Goal: Information Seeking & Learning: Find specific fact

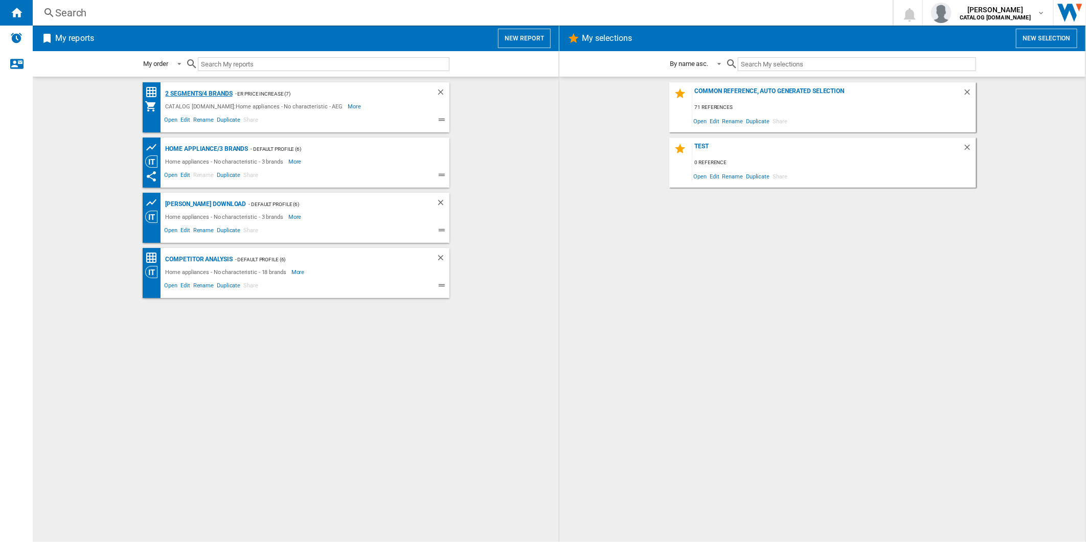
click at [203, 95] on div "2 segments/4 brands" at bounding box center [198, 93] width 70 height 13
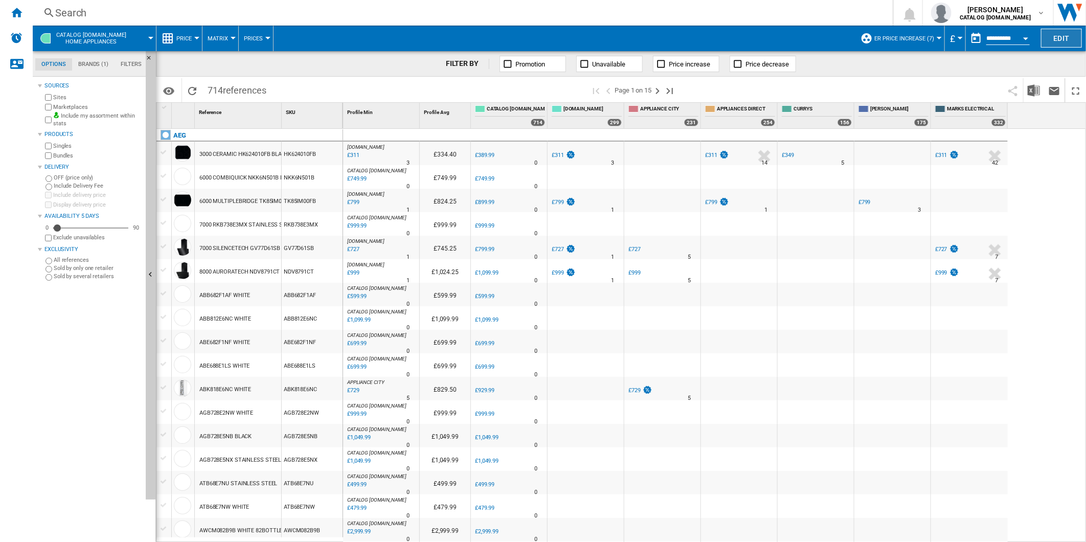
click at [1049, 39] on button "Edit" at bounding box center [1061, 38] width 41 height 19
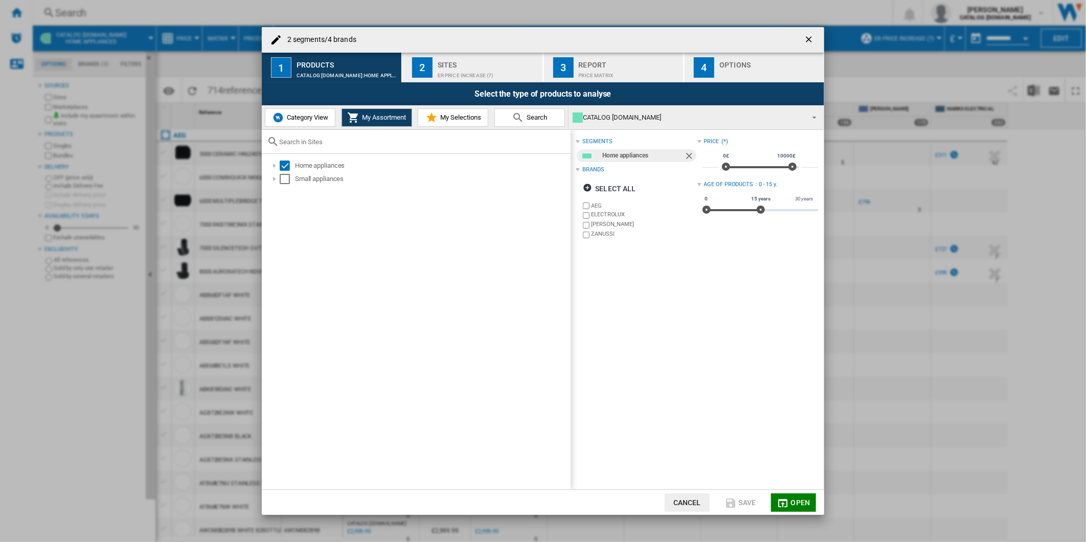
click at [453, 68] on div "ER Price Increase (7)" at bounding box center [488, 72] width 101 height 11
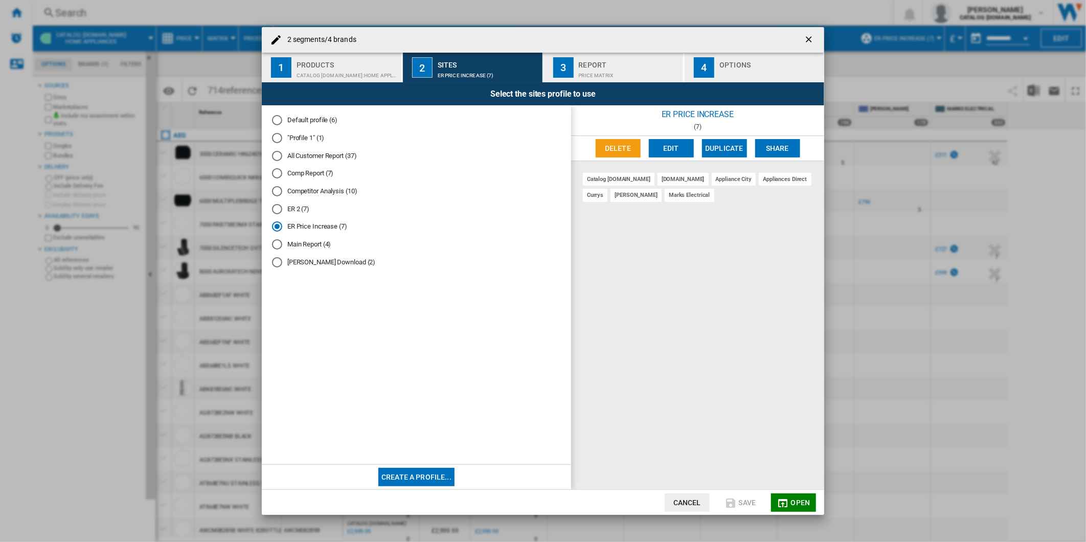
click at [677, 147] on button "Edit" at bounding box center [671, 148] width 45 height 18
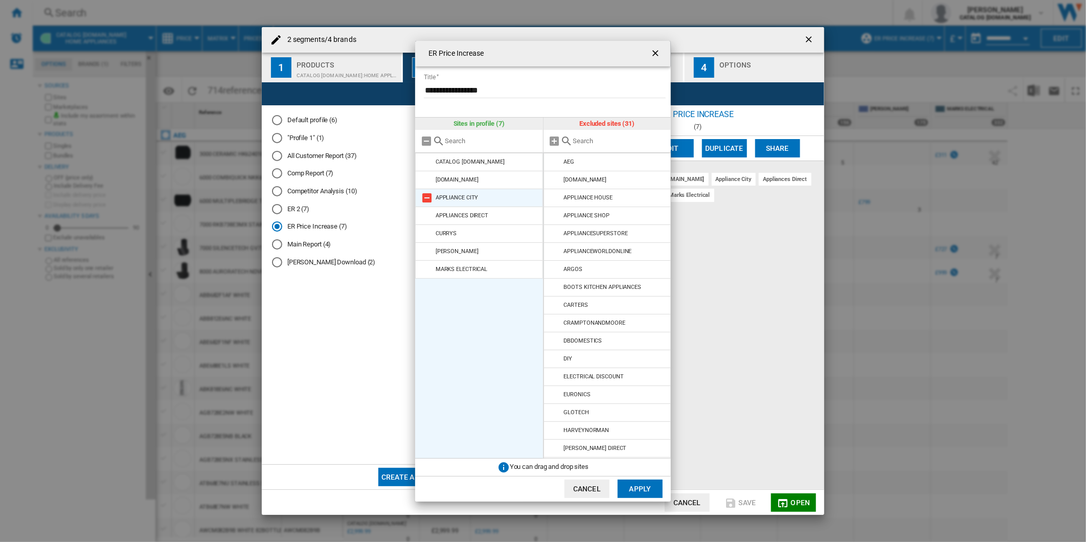
click at [430, 199] on md-icon at bounding box center [427, 198] width 12 height 12
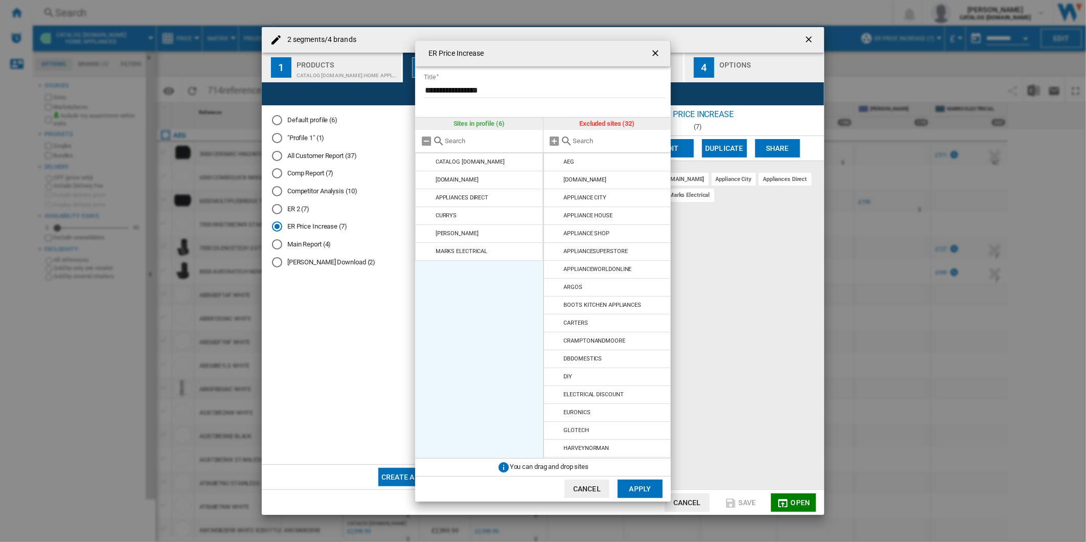
click at [430, 199] on md-icon at bounding box center [427, 198] width 12 height 12
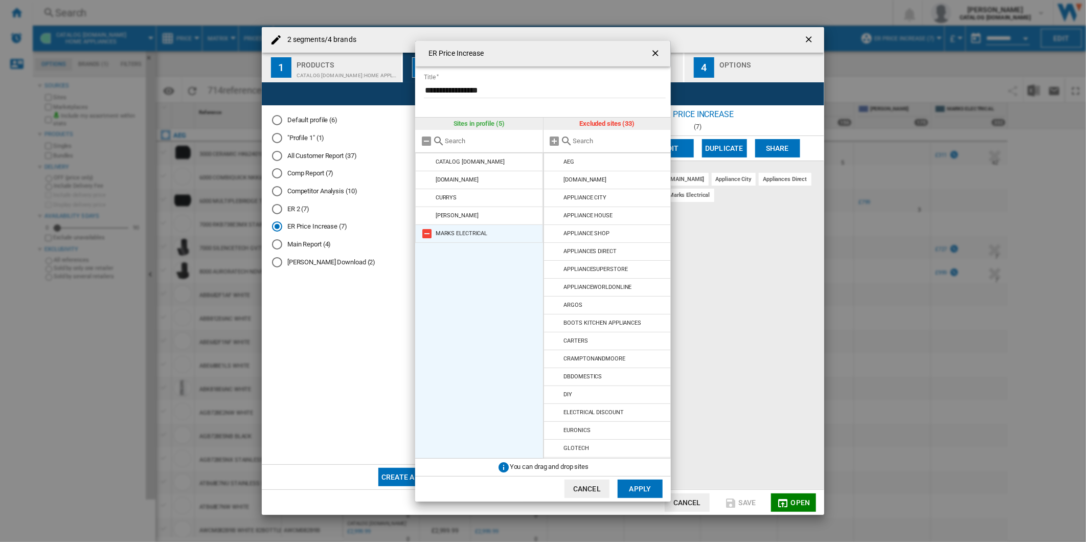
click at [429, 233] on md-icon at bounding box center [427, 233] width 12 height 12
drag, startPoint x: 652, startPoint y: 489, endPoint x: 671, endPoint y: 489, distance: 18.9
click at [651, 490] on button "Apply" at bounding box center [639, 488] width 45 height 18
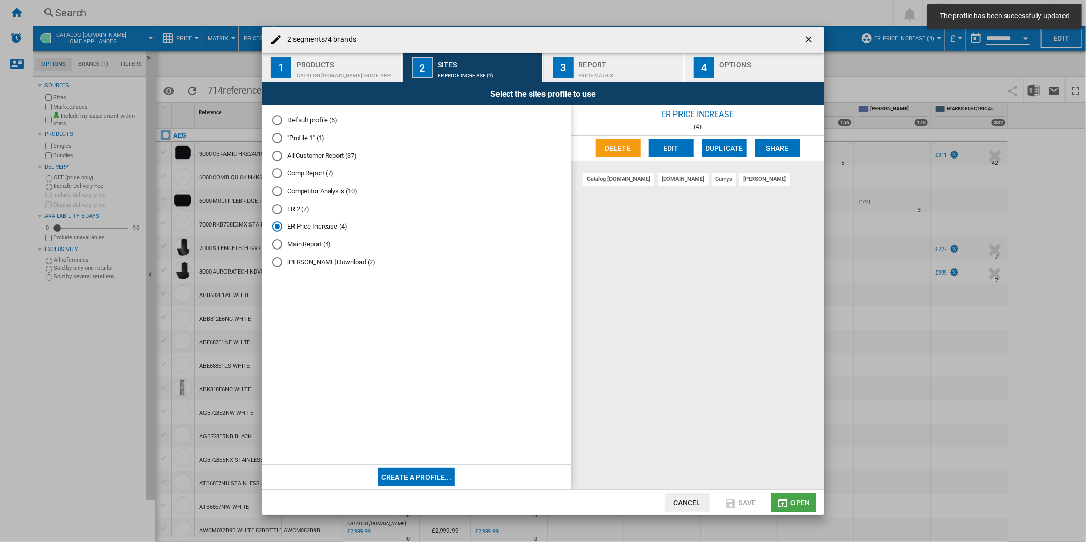
click at [796, 493] on button "Open" at bounding box center [793, 502] width 45 height 18
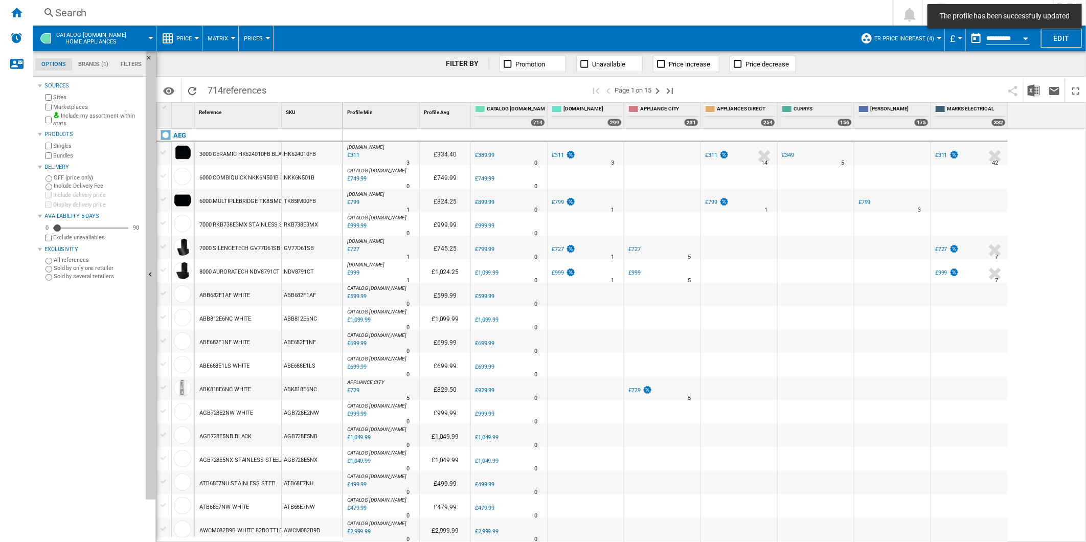
click at [516, 12] on div "Search" at bounding box center [460, 13] width 811 height 14
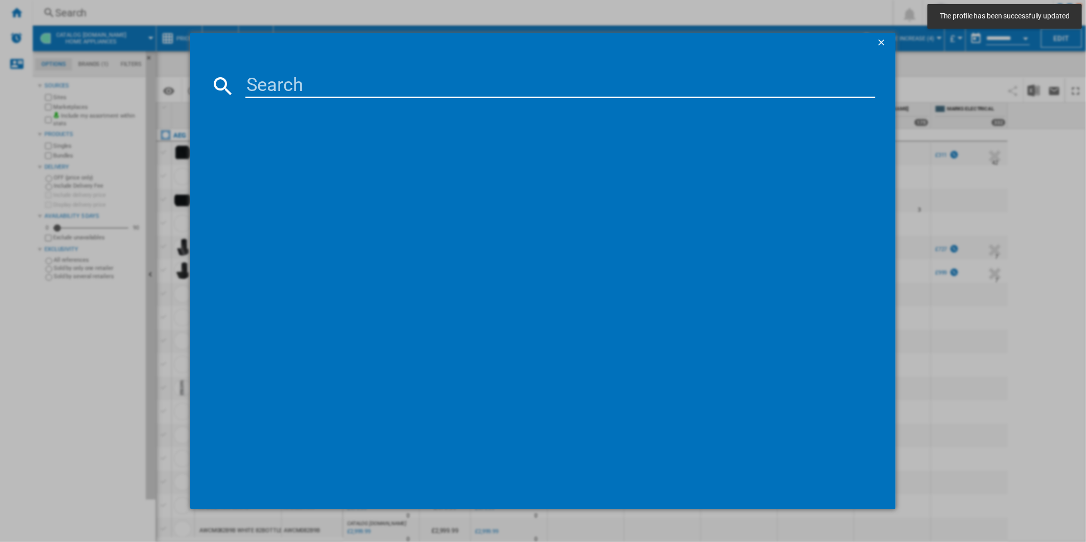
click at [454, 79] on input at bounding box center [560, 86] width 630 height 25
paste input "TR7PB731ST"
type input "TR7PB731ST"
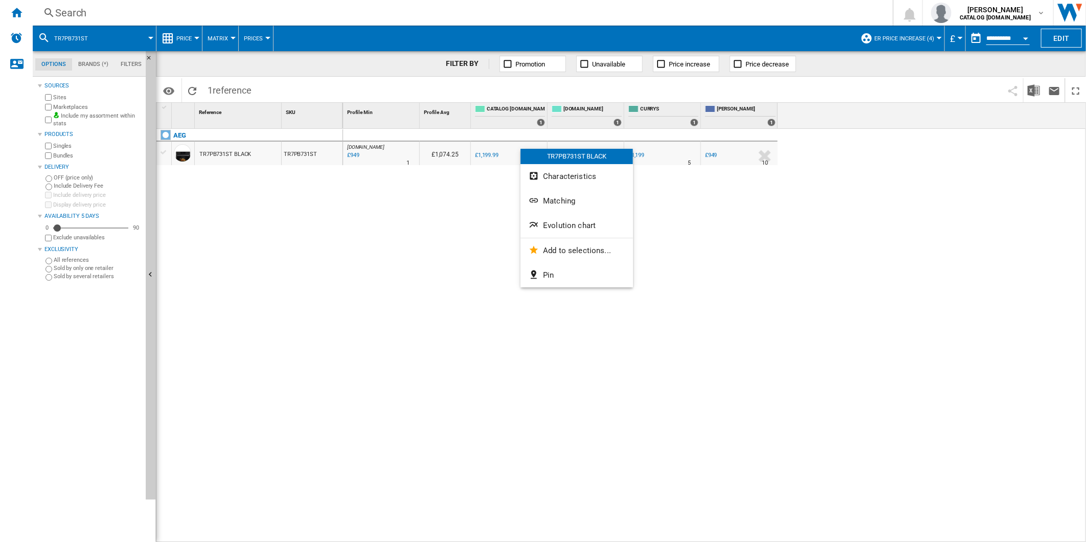
click at [571, 222] on button "Evolution chart" at bounding box center [576, 225] width 112 height 25
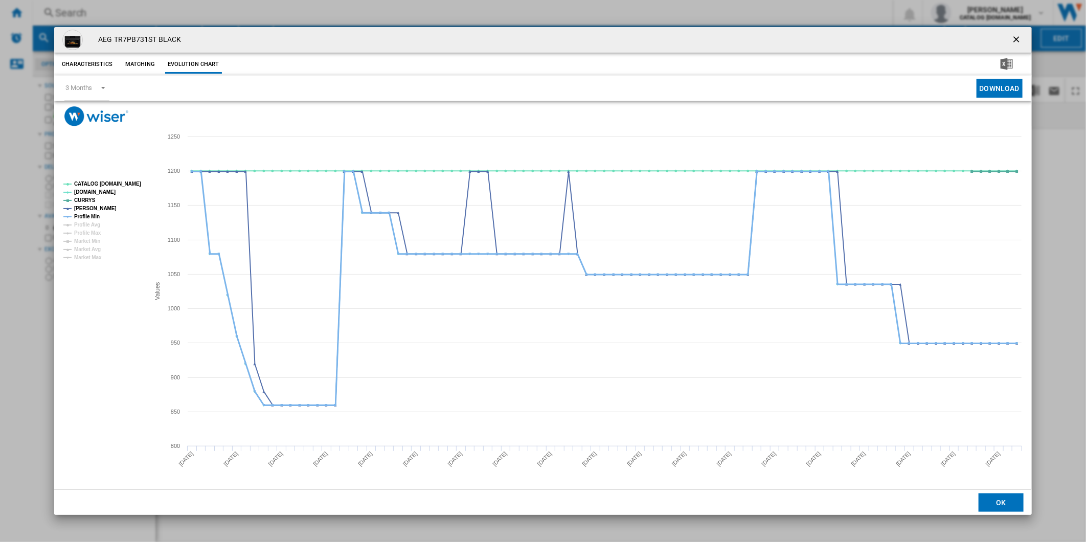
click at [84, 214] on tspan "Profile Min" at bounding box center [87, 217] width 26 height 6
click at [98, 181] on tspan "CATALOG [DOMAIN_NAME]" at bounding box center [107, 184] width 67 height 6
click at [1020, 36] on ng-md-icon "getI18NText('BUTTONS.CLOSE_DIALOG')" at bounding box center [1017, 40] width 12 height 12
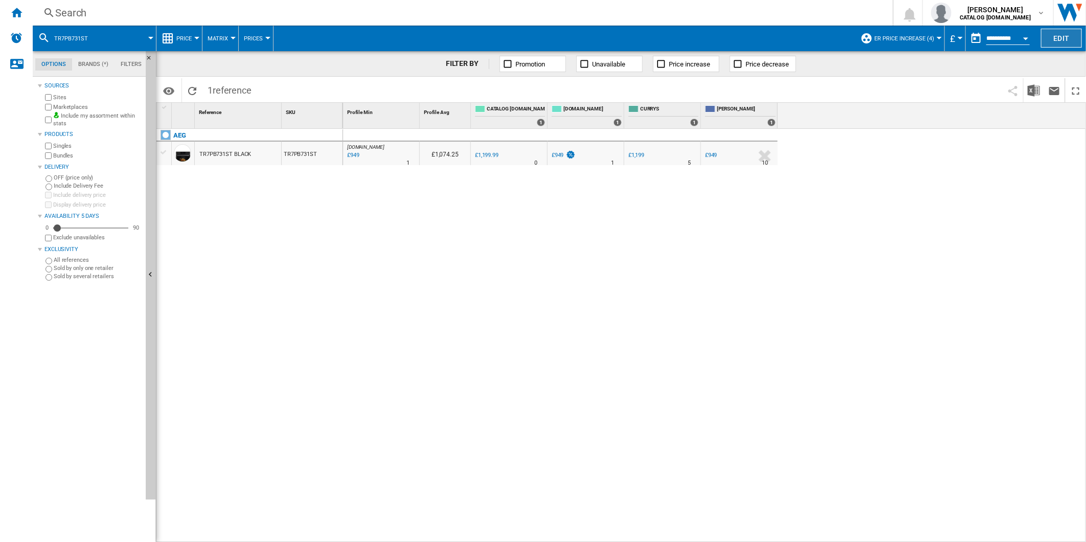
click at [1063, 32] on button "Edit" at bounding box center [1061, 38] width 41 height 19
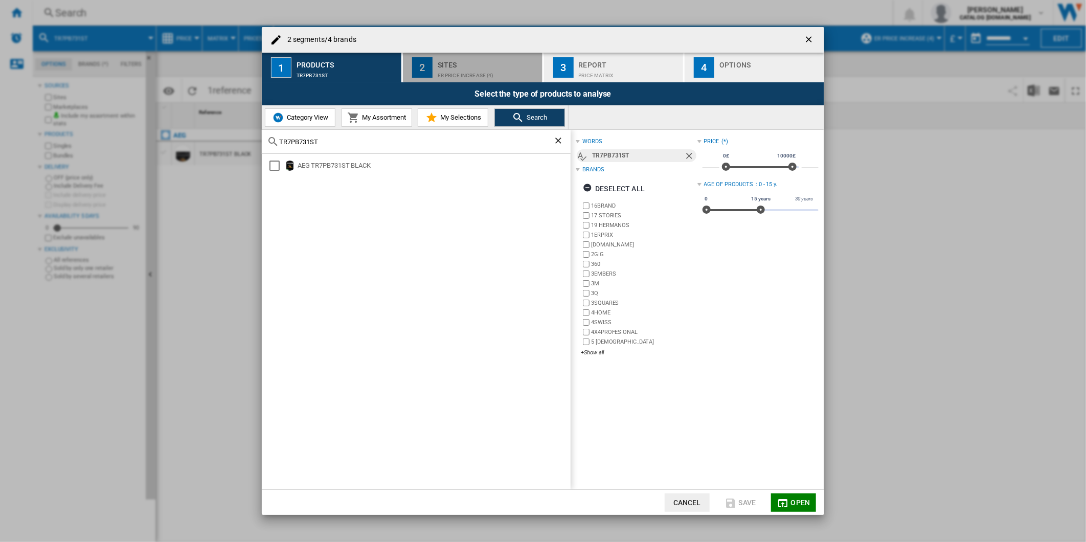
click at [472, 72] on div "ER Price Increase (4)" at bounding box center [488, 72] width 101 height 11
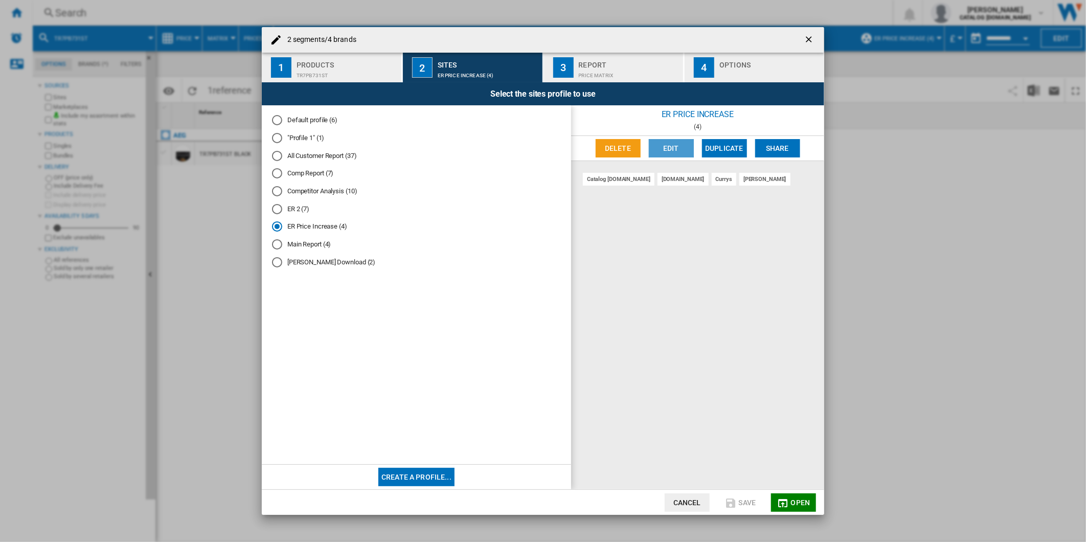
click at [675, 151] on button "Edit" at bounding box center [671, 148] width 45 height 18
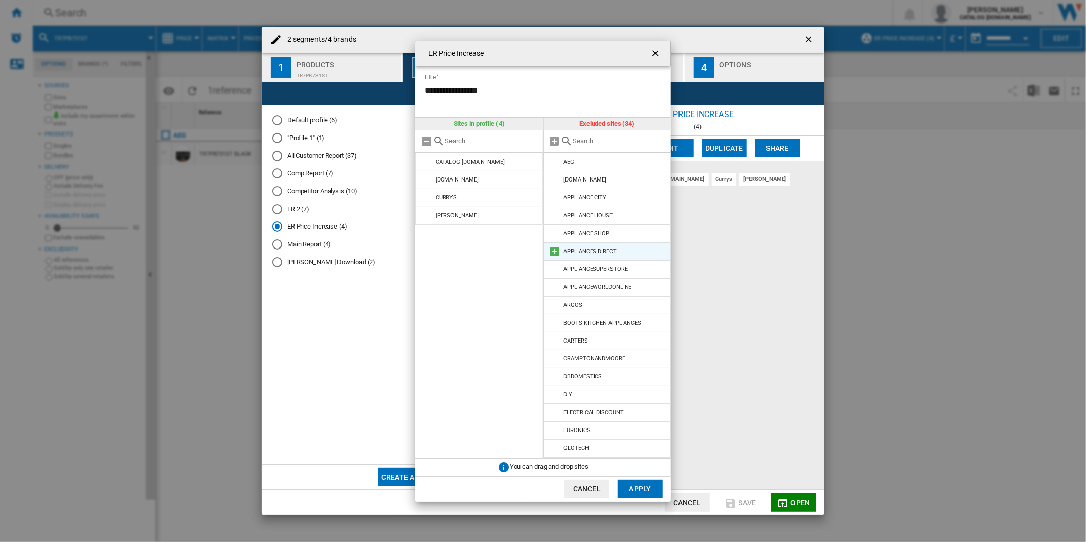
click at [554, 253] on md-icon "ER Price ..." at bounding box center [555, 251] width 12 height 12
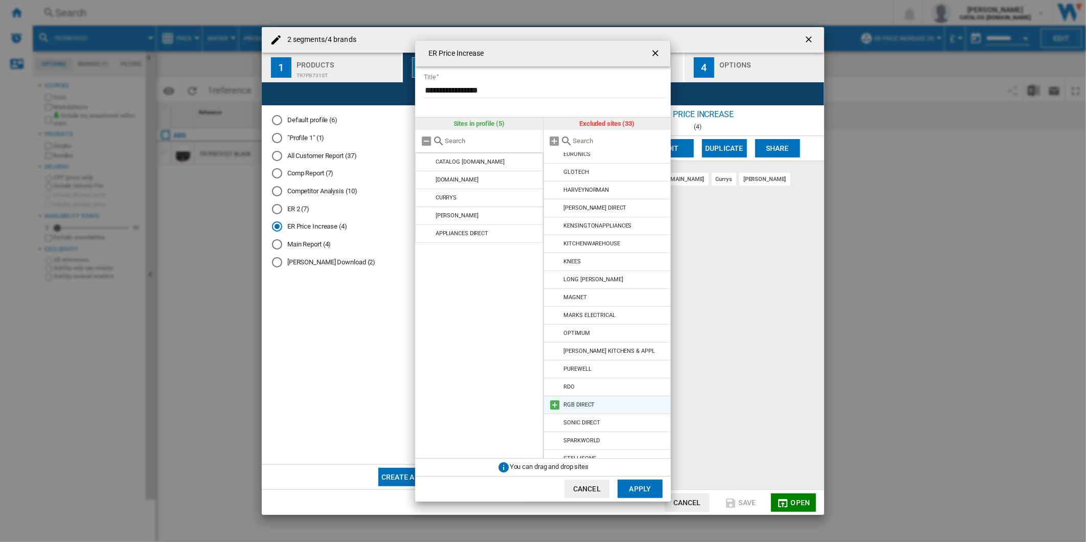
scroll to position [266, 0]
click at [556, 308] on md-icon "ER Price ..." at bounding box center [555, 308] width 12 height 12
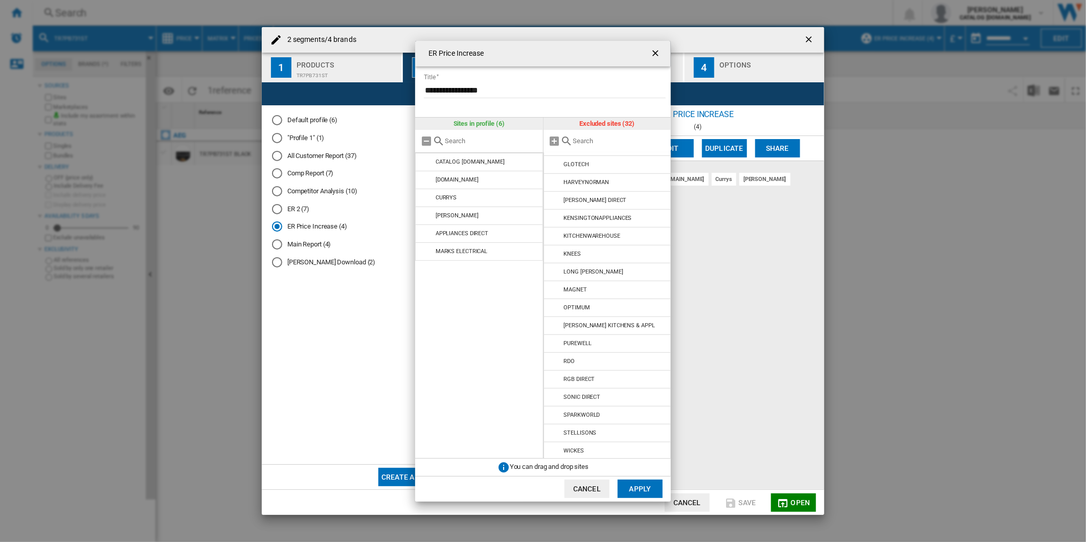
click at [640, 487] on button "Apply" at bounding box center [639, 488] width 45 height 18
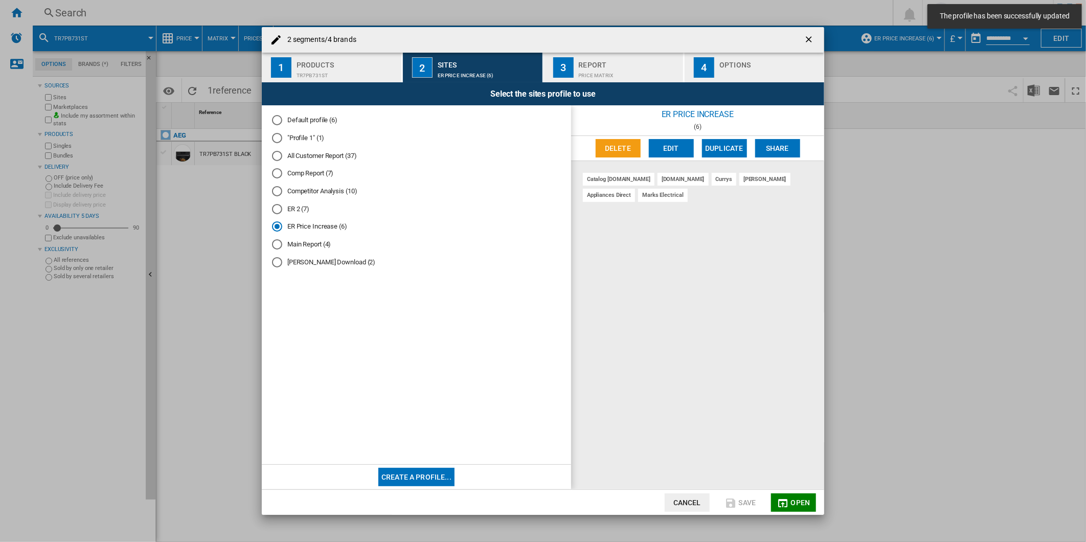
click at [799, 505] on span "Open" at bounding box center [800, 502] width 19 height 8
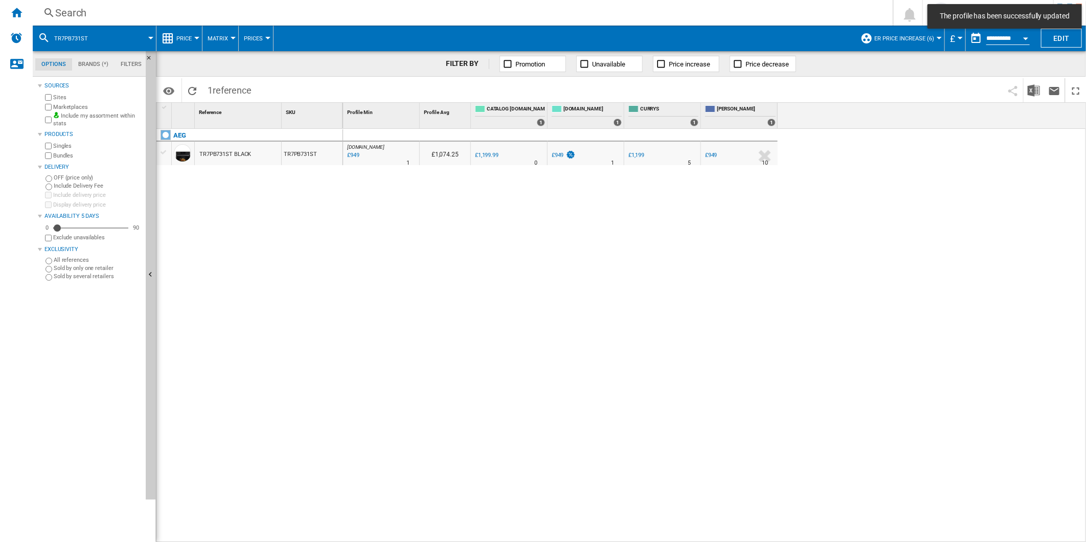
click at [515, 8] on div "Search" at bounding box center [460, 13] width 811 height 14
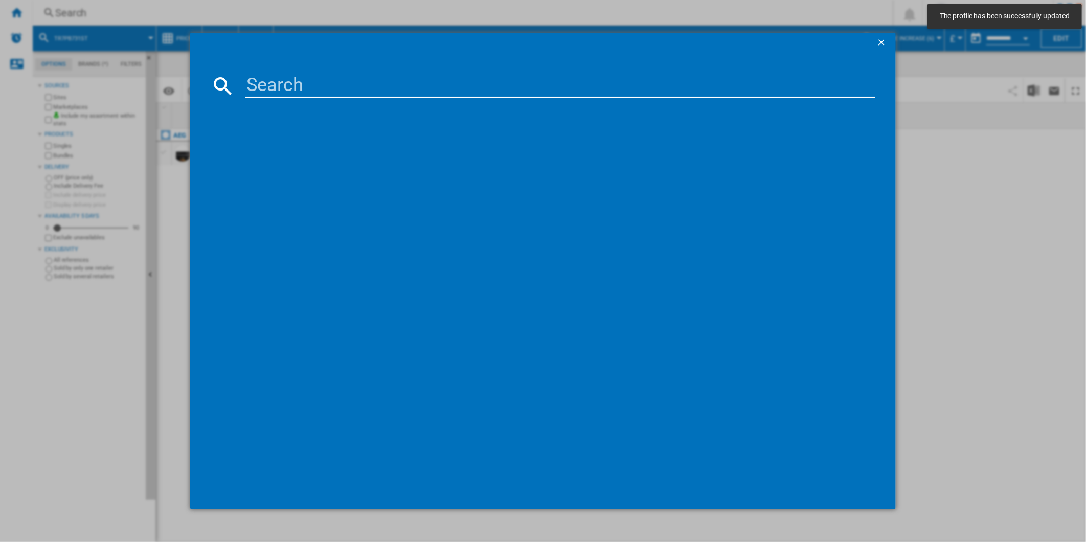
click at [396, 88] on input at bounding box center [560, 86] width 630 height 25
type input "DTB3653M"
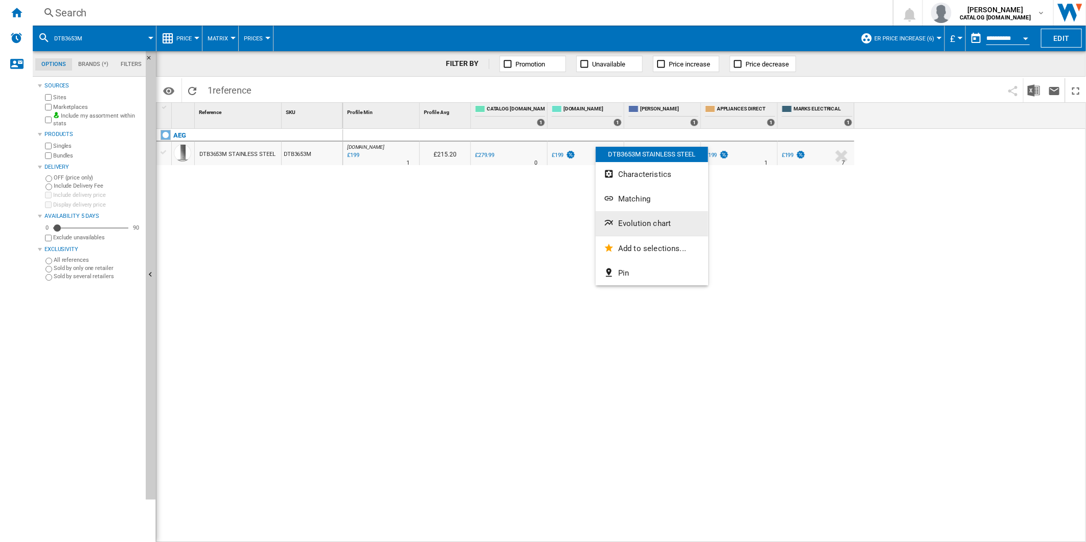
click at [637, 221] on span "Evolution chart" at bounding box center [644, 223] width 53 height 9
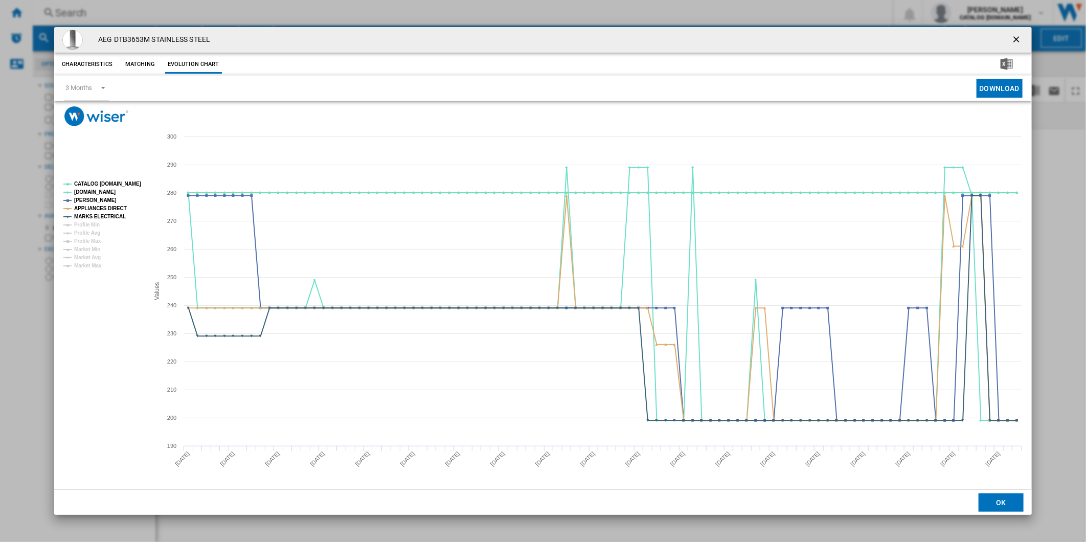
click at [105, 181] on tspan "CATALOG [DOMAIN_NAME]" at bounding box center [107, 184] width 67 height 6
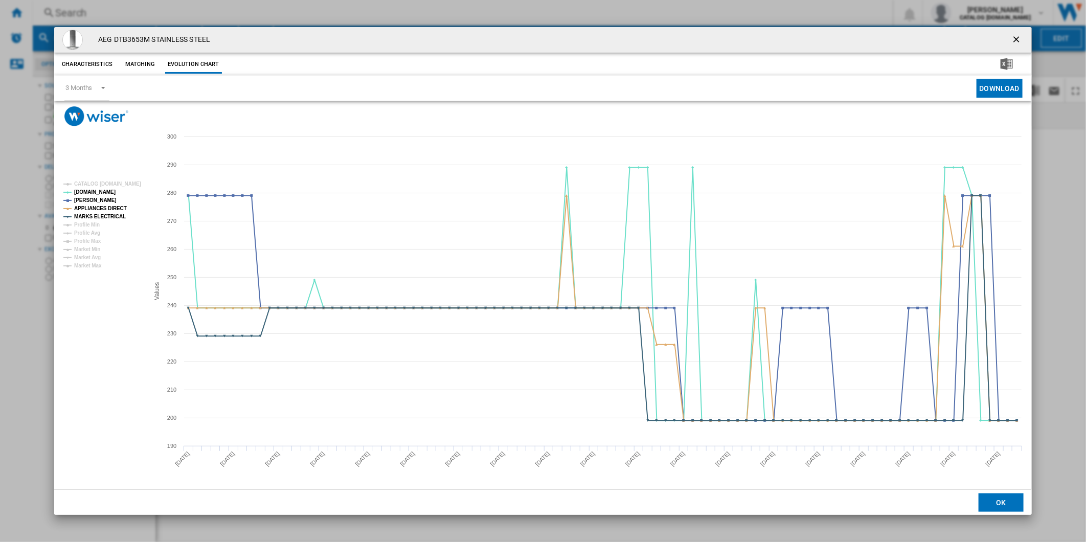
drag, startPoint x: 1018, startPoint y: 37, endPoint x: 902, endPoint y: 30, distance: 116.3
click at [1018, 37] on ng-md-icon "getI18NText('BUTTONS.CLOSE_DIALOG')" at bounding box center [1017, 40] width 12 height 12
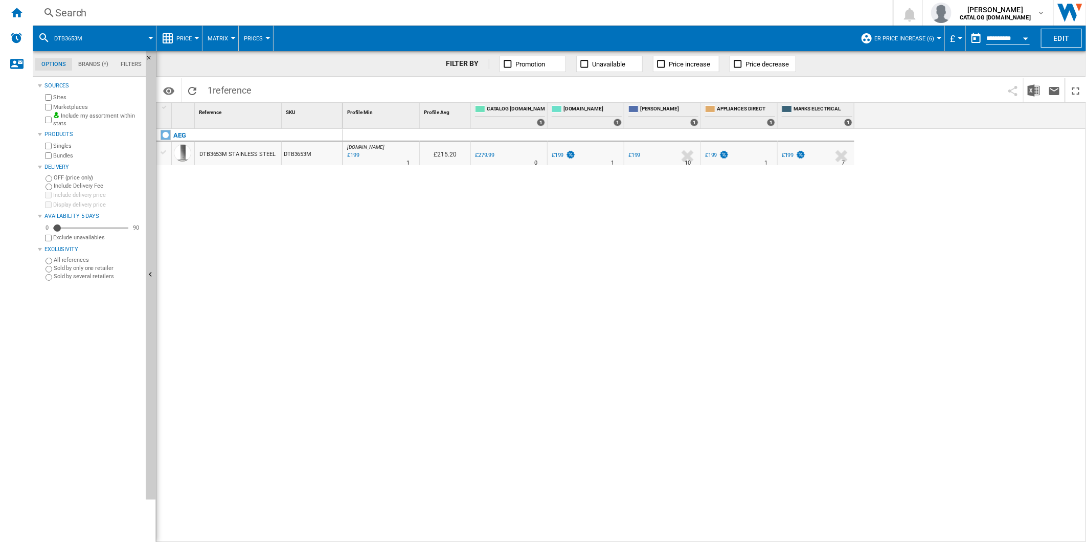
click at [727, 8] on div "Search" at bounding box center [460, 13] width 811 height 14
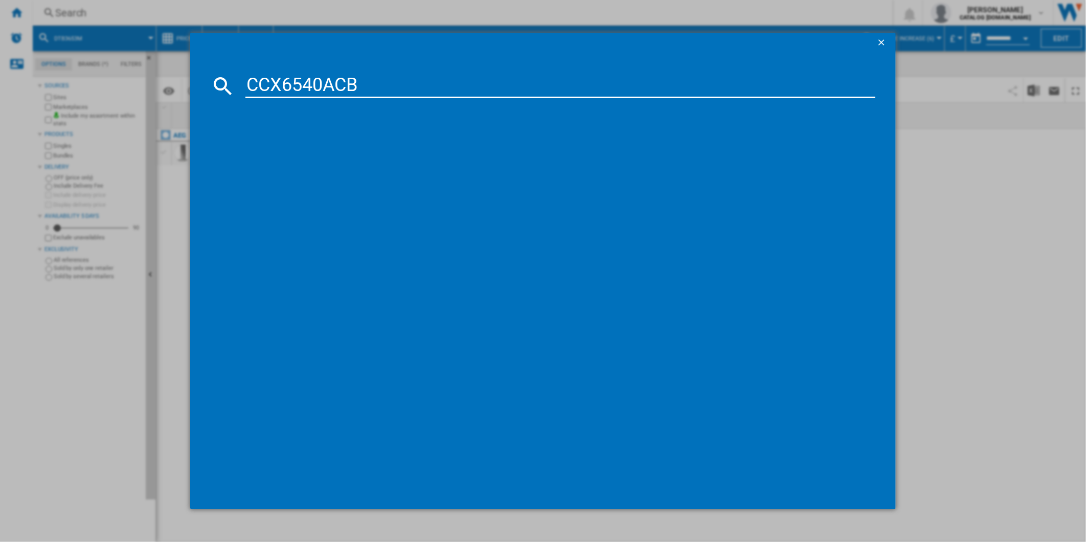
type input "CCX6540ACB"
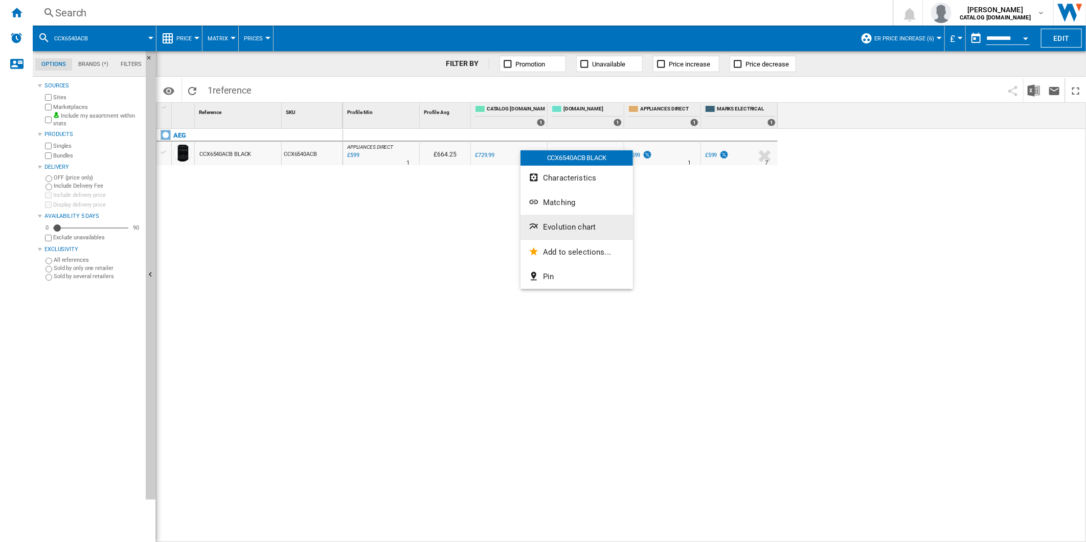
click at [571, 230] on span "Evolution chart" at bounding box center [569, 226] width 53 height 9
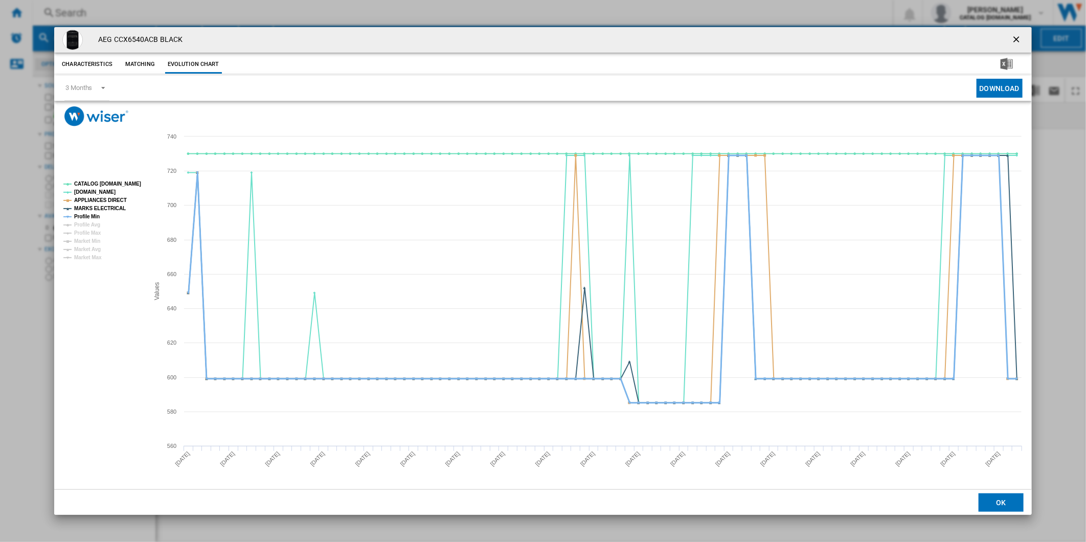
drag, startPoint x: 83, startPoint y: 213, endPoint x: 88, endPoint y: 212, distance: 5.1
click at [83, 215] on tspan "Profile Min" at bounding box center [87, 217] width 26 height 6
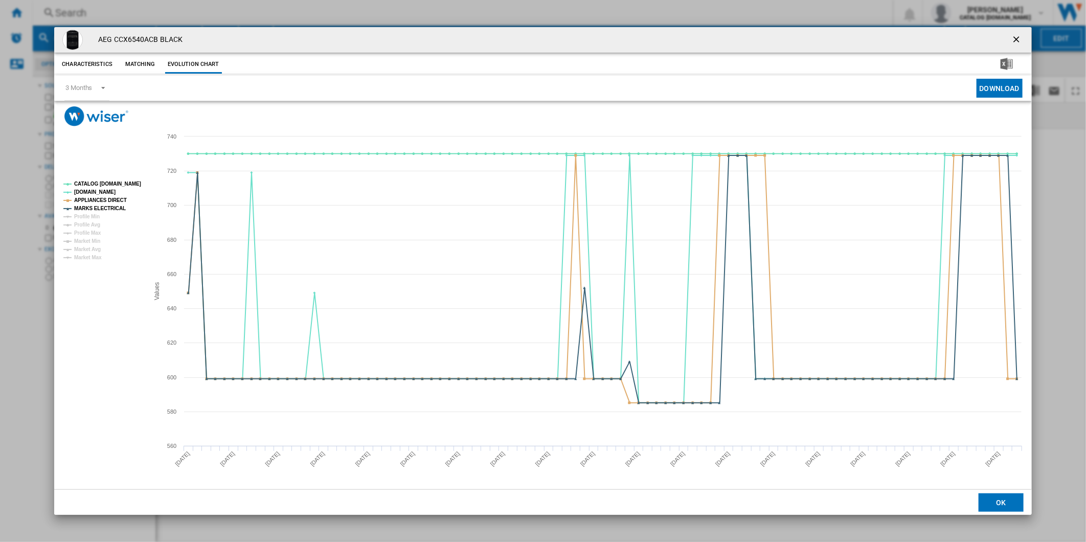
click at [98, 187] on tspan "CATALOG [DOMAIN_NAME]" at bounding box center [107, 184] width 67 height 6
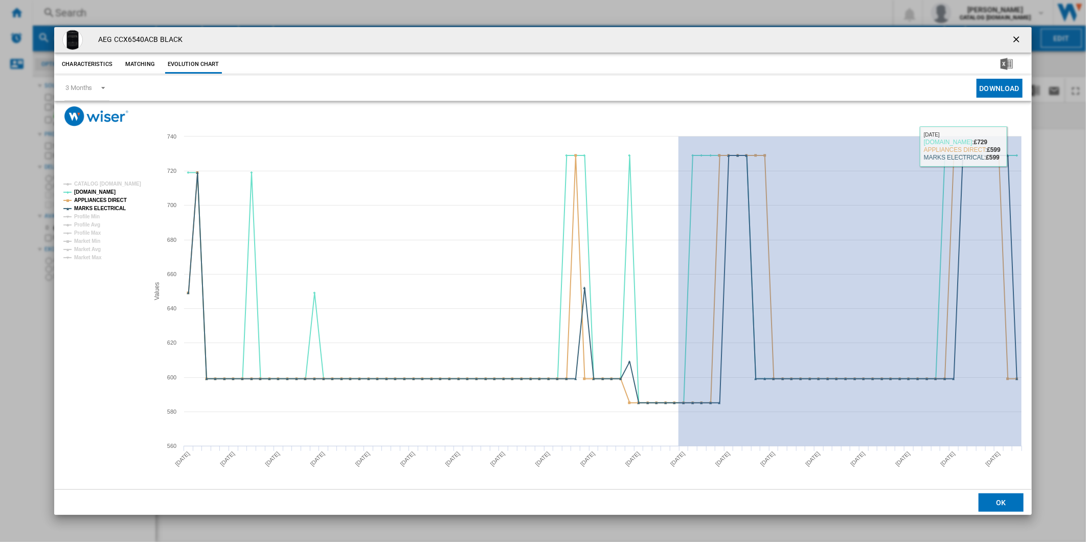
drag, startPoint x: 678, startPoint y: 145, endPoint x: 1062, endPoint y: 144, distance: 383.4
click at [1062, 144] on div "AEG CCX6540ACB BLACK Characteristics Matching Evolution chart price £729.99 del…" at bounding box center [543, 271] width 1086 height 542
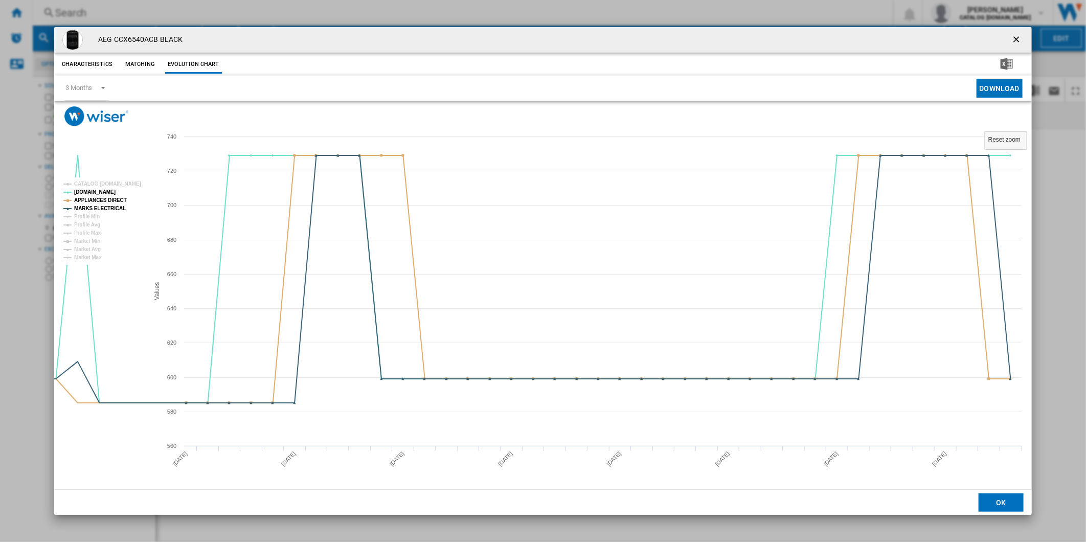
click at [1012, 38] on ng-md-icon "getI18NText('BUTTONS.CLOSE_DIALOG')" at bounding box center [1017, 40] width 12 height 12
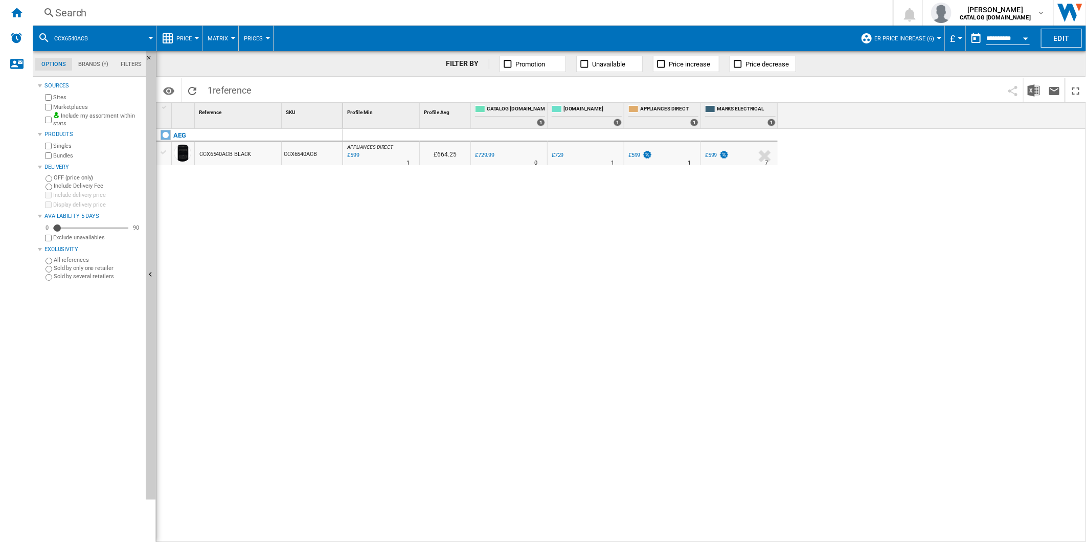
click at [627, 18] on div "Search" at bounding box center [460, 13] width 811 height 14
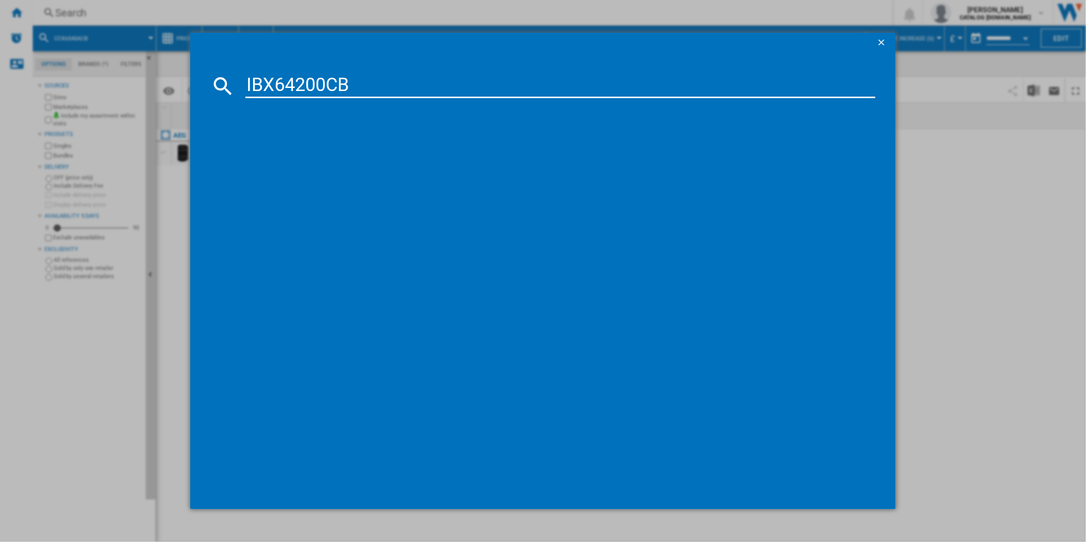
type input "IBX64200CB"
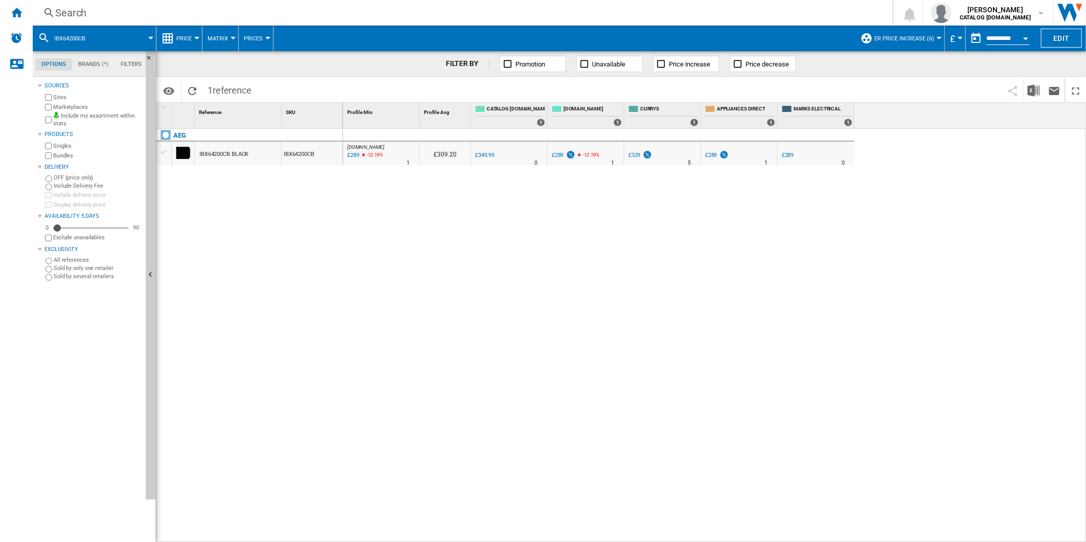
click at [590, 13] on div "Search" at bounding box center [460, 13] width 811 height 14
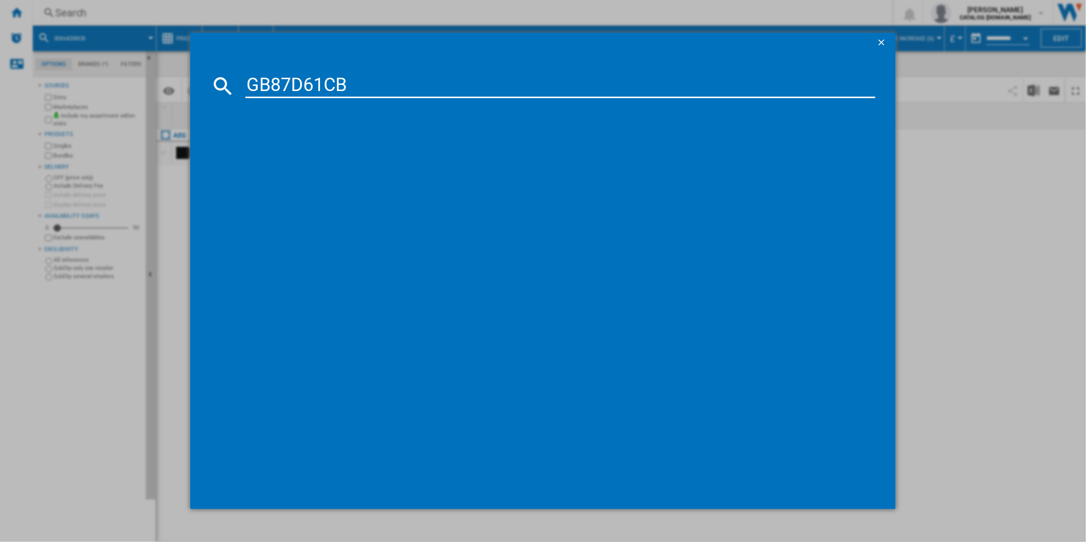
type input "GB87D61CB"
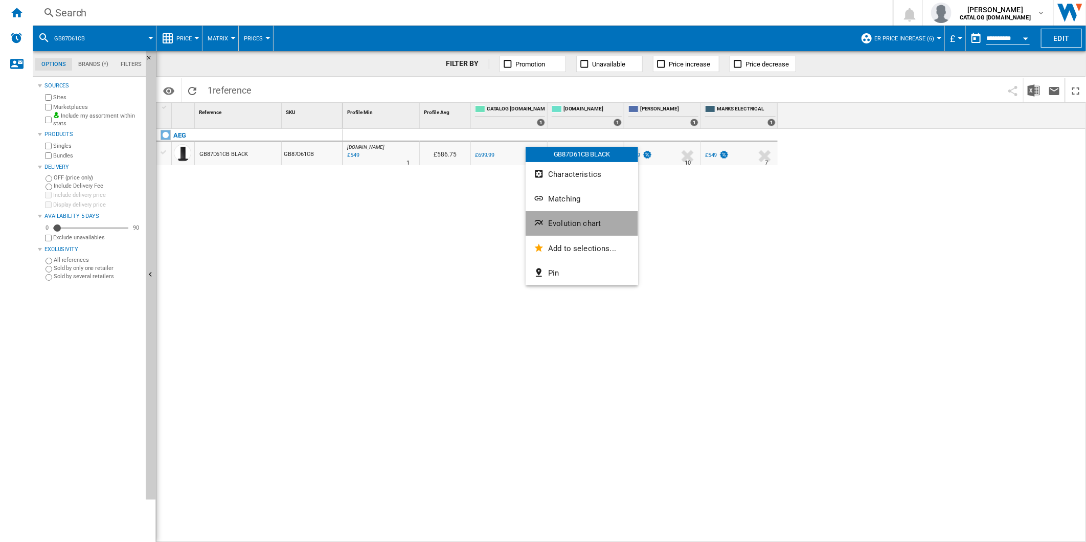
click at [589, 220] on span "Evolution chart" at bounding box center [574, 223] width 53 height 9
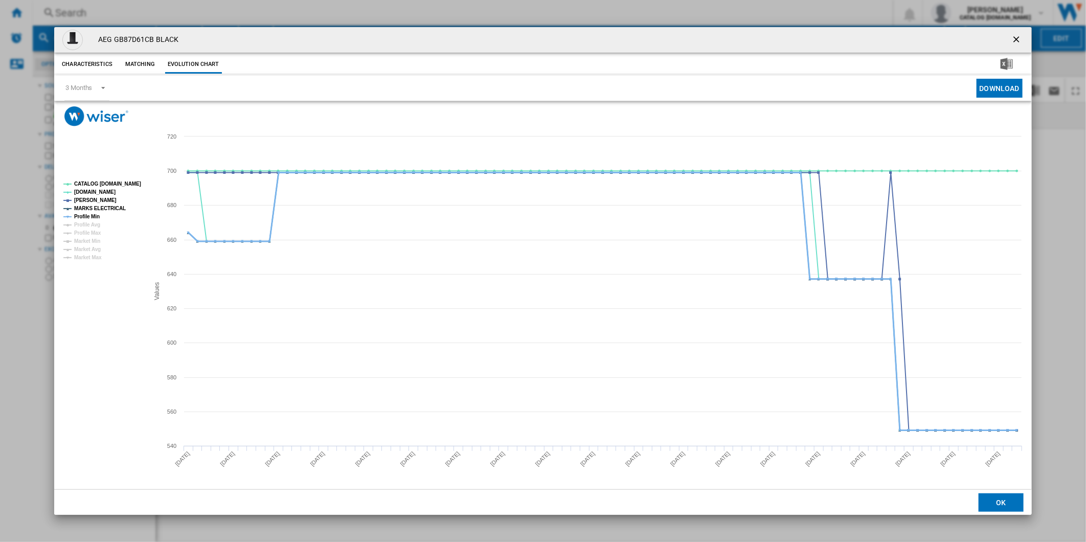
click at [95, 216] on tspan "Profile Min" at bounding box center [87, 217] width 26 height 6
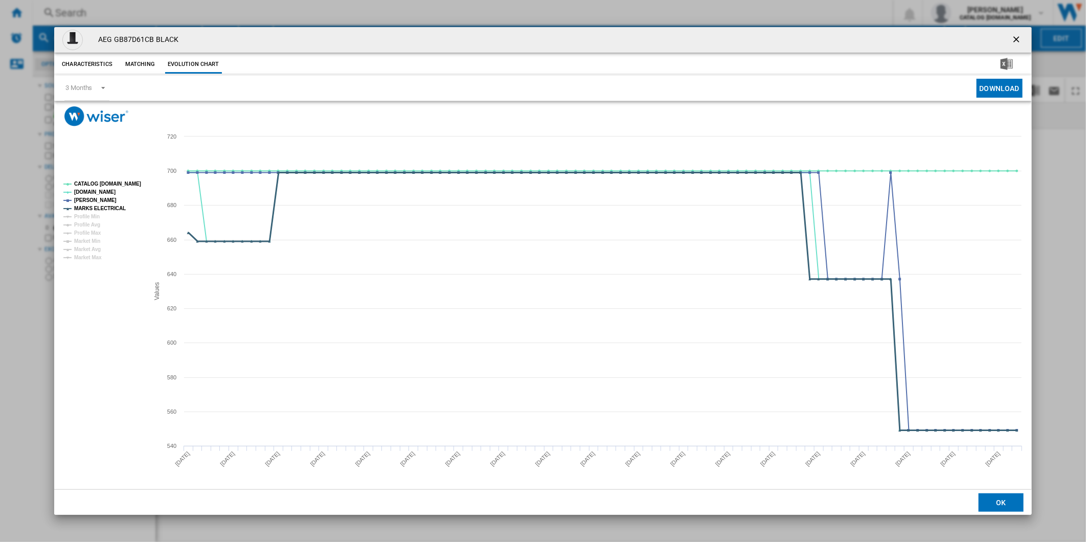
click at [98, 205] on tspan "MARKS ELECTRICAL" at bounding box center [100, 208] width 52 height 6
click at [109, 181] on tspan "CATALOG [DOMAIN_NAME]" at bounding box center [107, 184] width 67 height 6
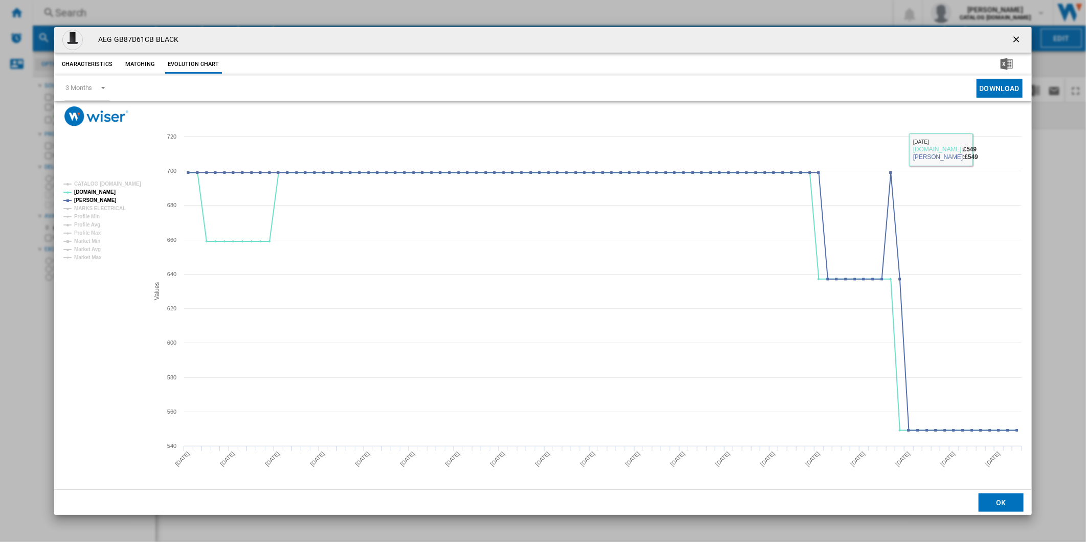
click at [1016, 33] on button "Product popup" at bounding box center [1017, 40] width 20 height 20
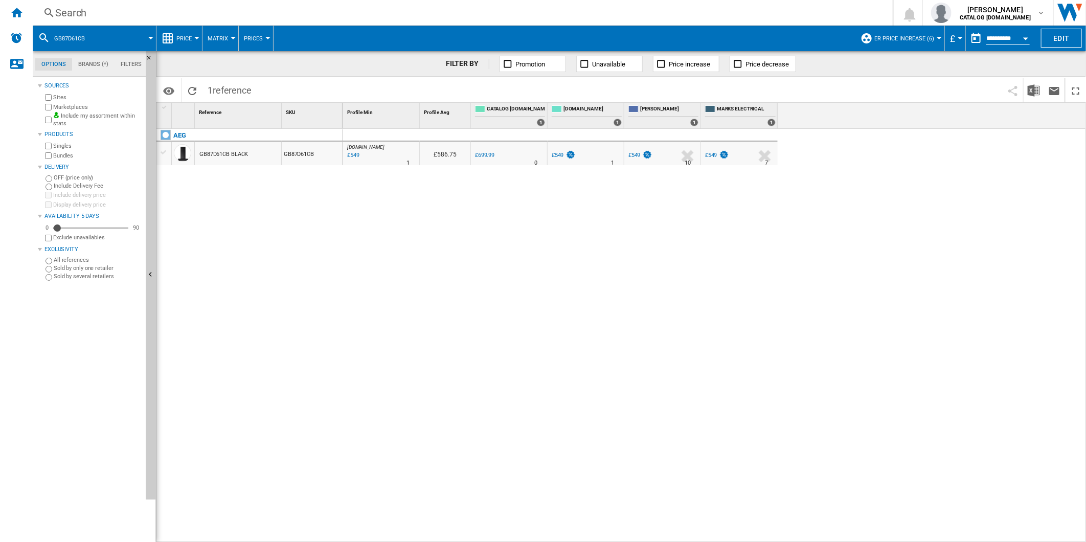
click at [558, 7] on div "Search" at bounding box center [460, 13] width 811 height 14
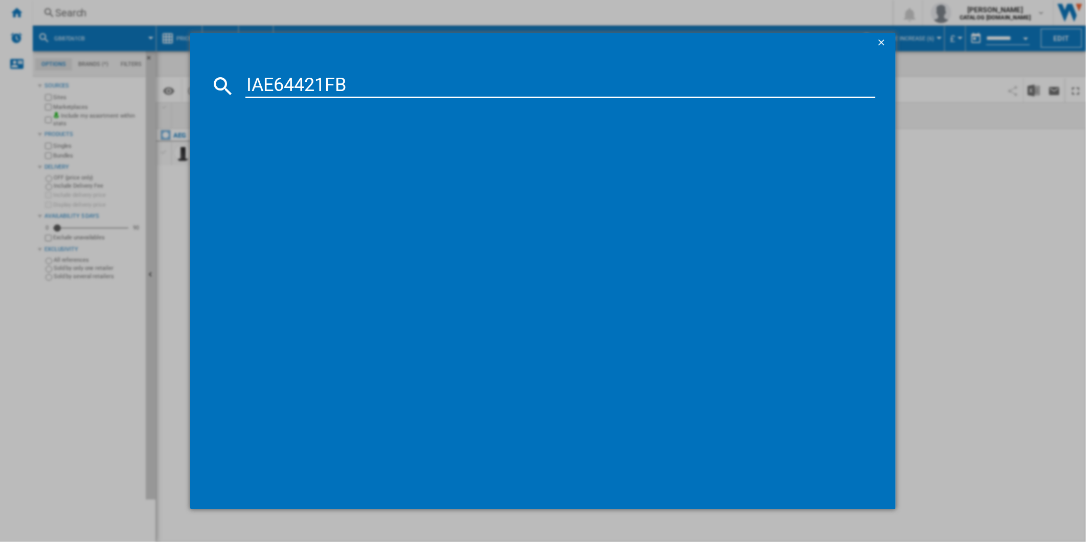
type input "IAE64421FB"
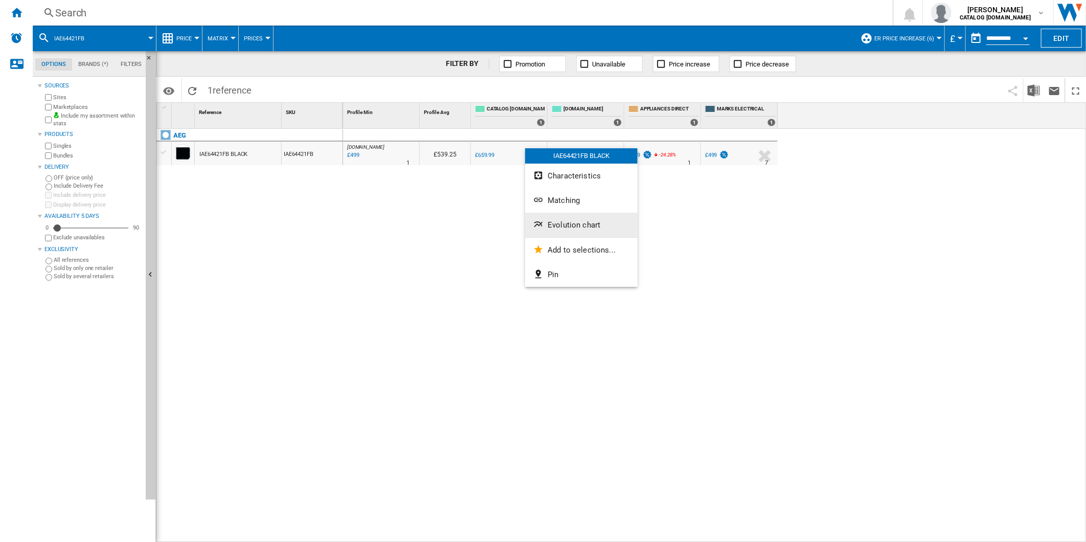
click at [566, 217] on button "Evolution chart" at bounding box center [581, 225] width 112 height 25
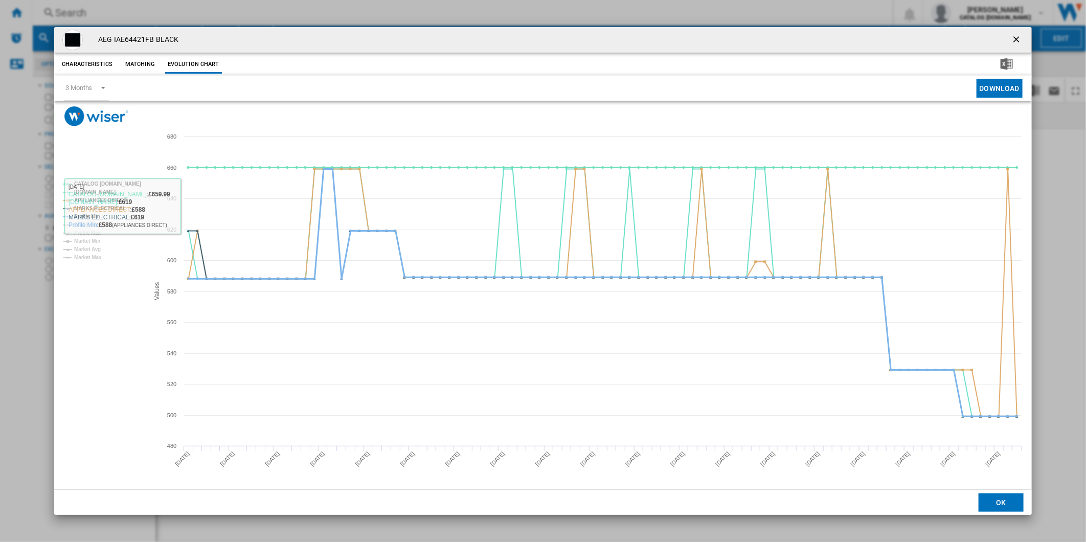
click at [87, 215] on tspan "Profile Min" at bounding box center [87, 217] width 26 height 6
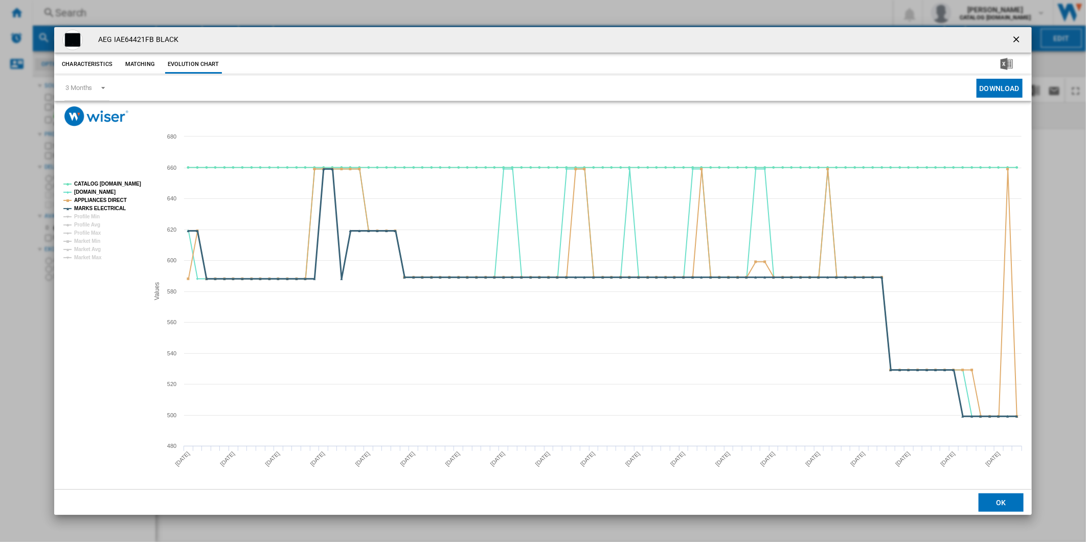
click at [93, 210] on tspan "MARKS ELECTRICAL" at bounding box center [100, 208] width 52 height 6
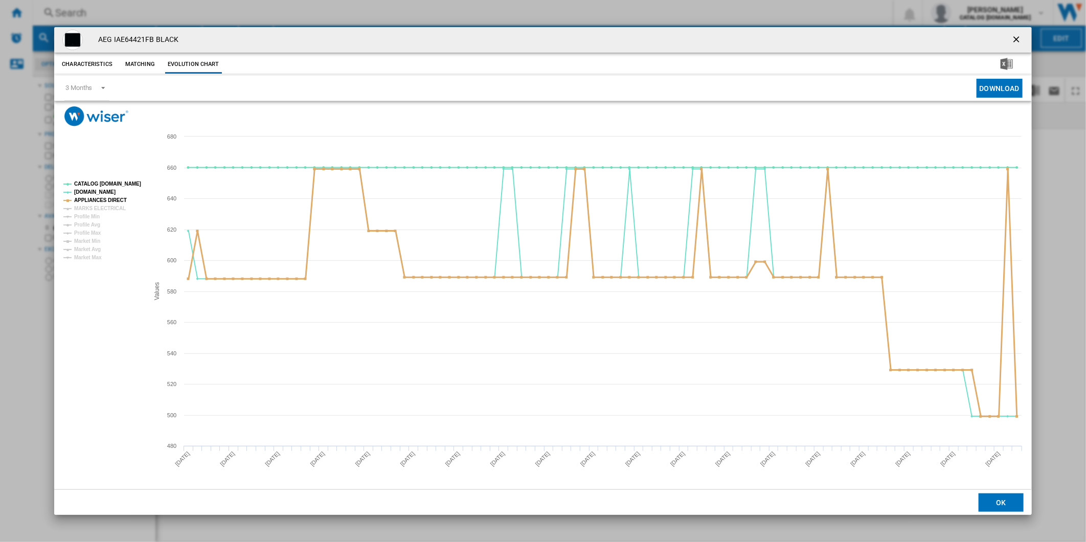
click at [96, 200] on tspan "APPLIANCES DIRECT" at bounding box center [100, 200] width 53 height 6
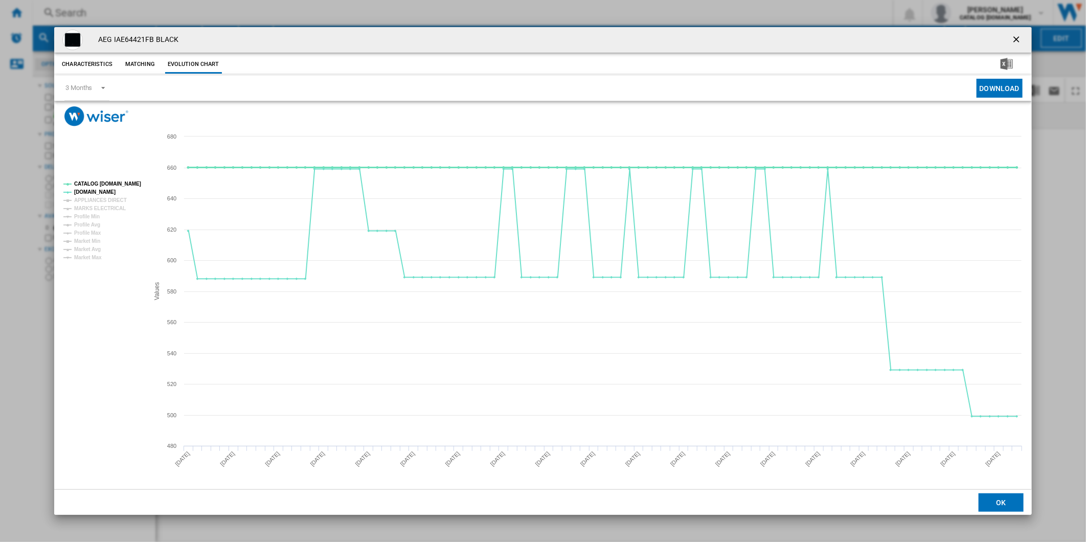
click at [104, 184] on tspan "CATALOG [DOMAIN_NAME]" at bounding box center [107, 184] width 67 height 6
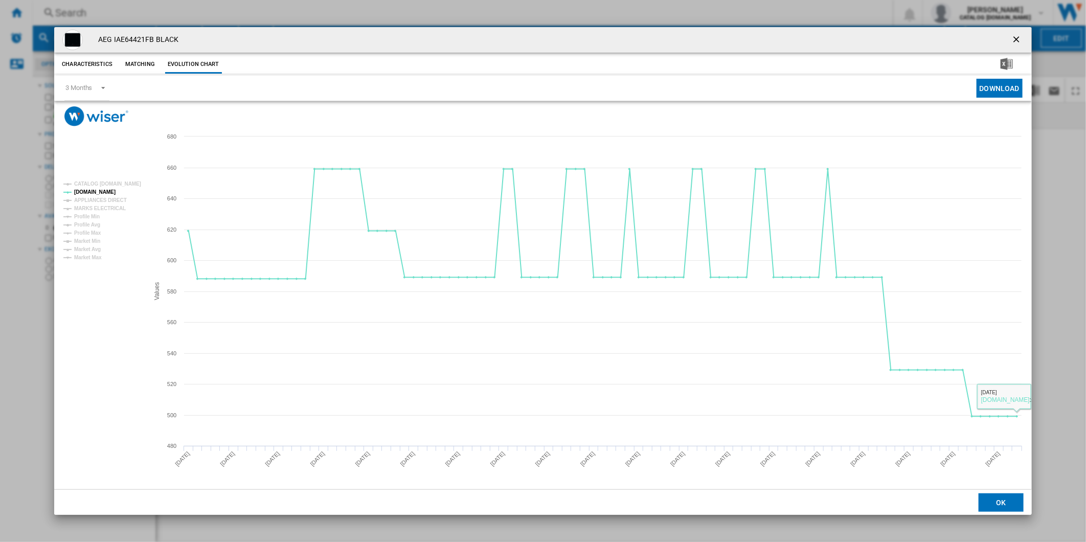
drag, startPoint x: 1019, startPoint y: 35, endPoint x: 877, endPoint y: 34, distance: 142.1
click at [1019, 35] on ng-md-icon "getI18NText('BUTTONS.CLOSE_DIALOG')" at bounding box center [1017, 40] width 12 height 12
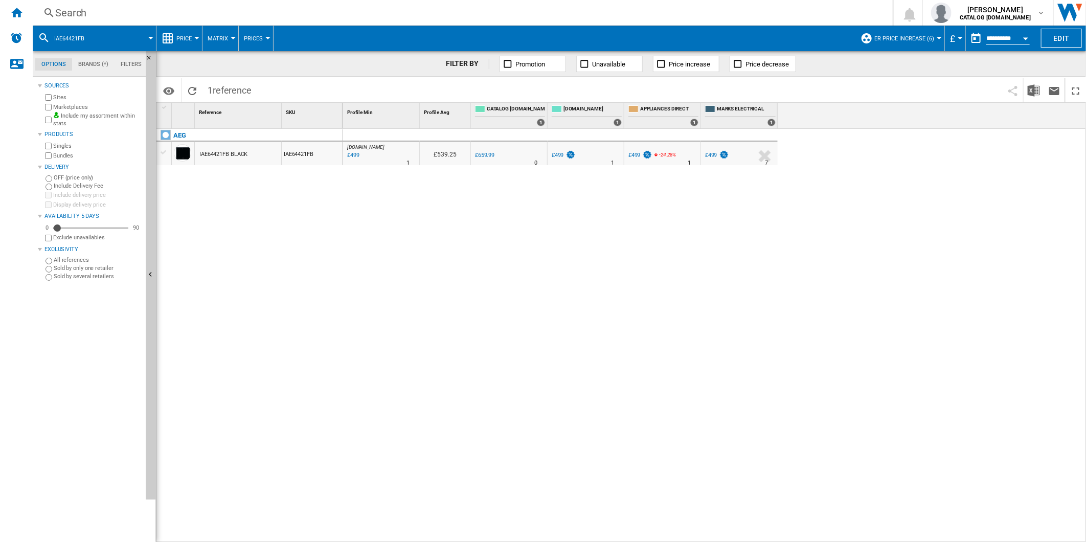
click at [667, 9] on div "Search" at bounding box center [460, 13] width 811 height 14
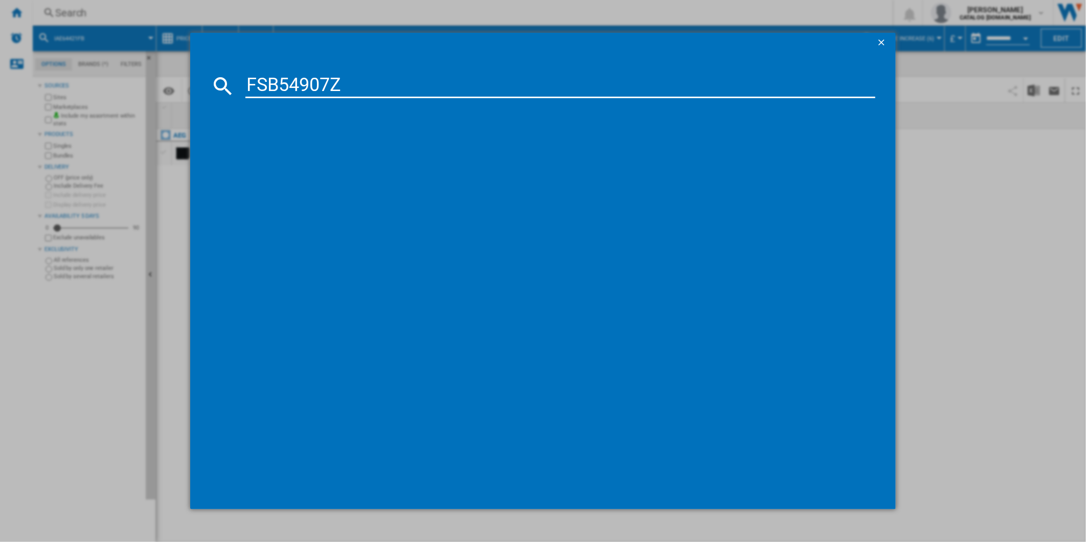
type input "FSB54907Z"
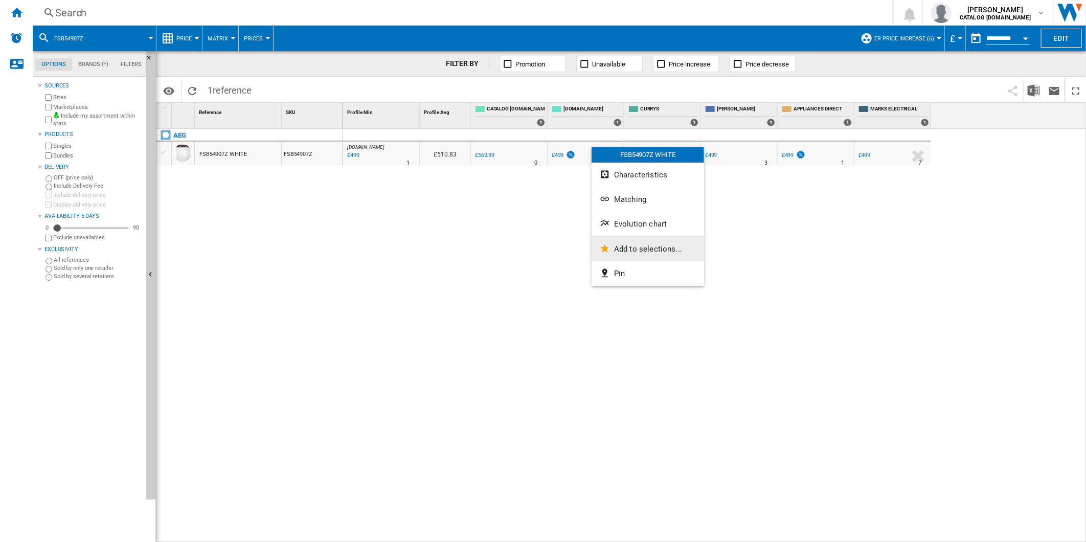
click at [632, 237] on button "Add to selections..." at bounding box center [647, 249] width 112 height 25
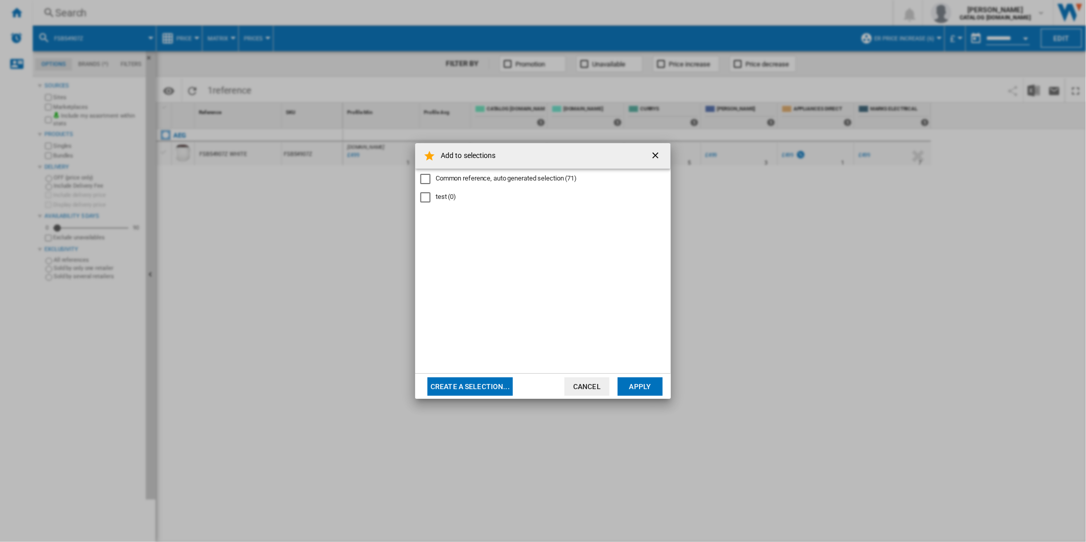
click at [656, 154] on ng-md-icon "getI18NText('BUTTONS.CLOSE_DIALOG')" at bounding box center [656, 156] width 12 height 12
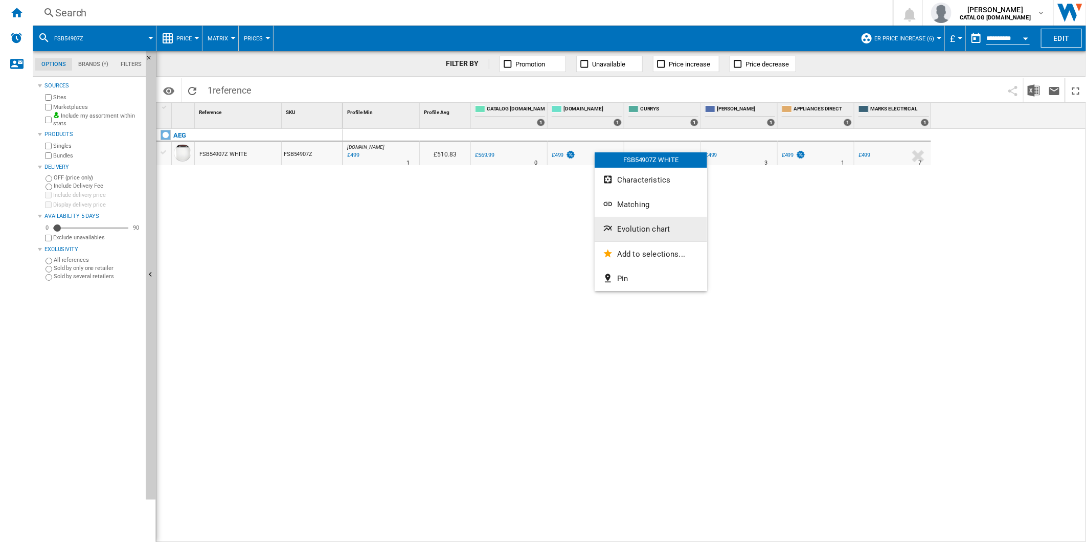
click at [652, 228] on span "Evolution chart" at bounding box center [643, 228] width 53 height 9
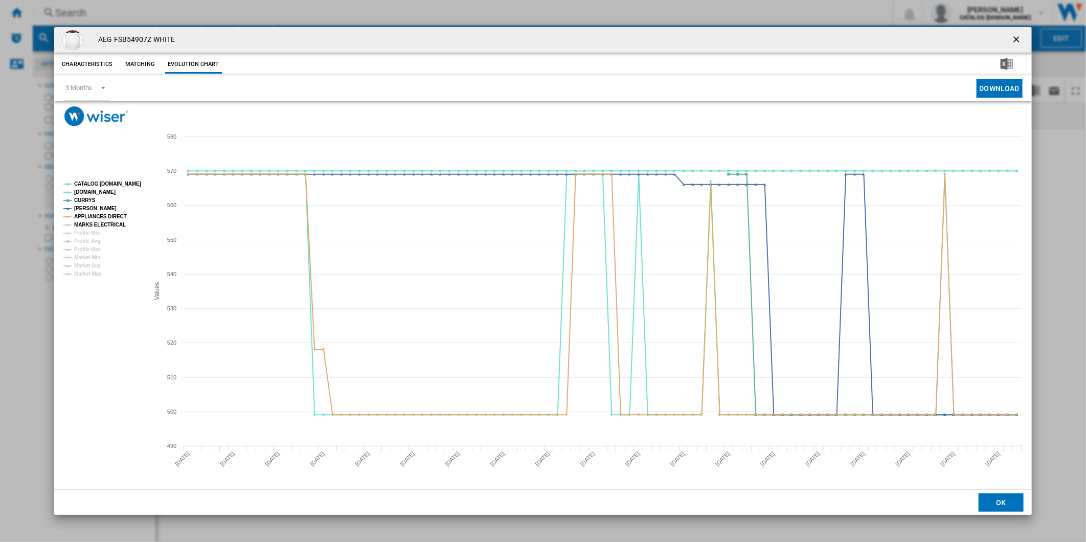
drag, startPoint x: 99, startPoint y: 224, endPoint x: 99, endPoint y: 218, distance: 5.6
click at [99, 225] on tspan "MARKS ELECTRICAL" at bounding box center [100, 225] width 52 height 6
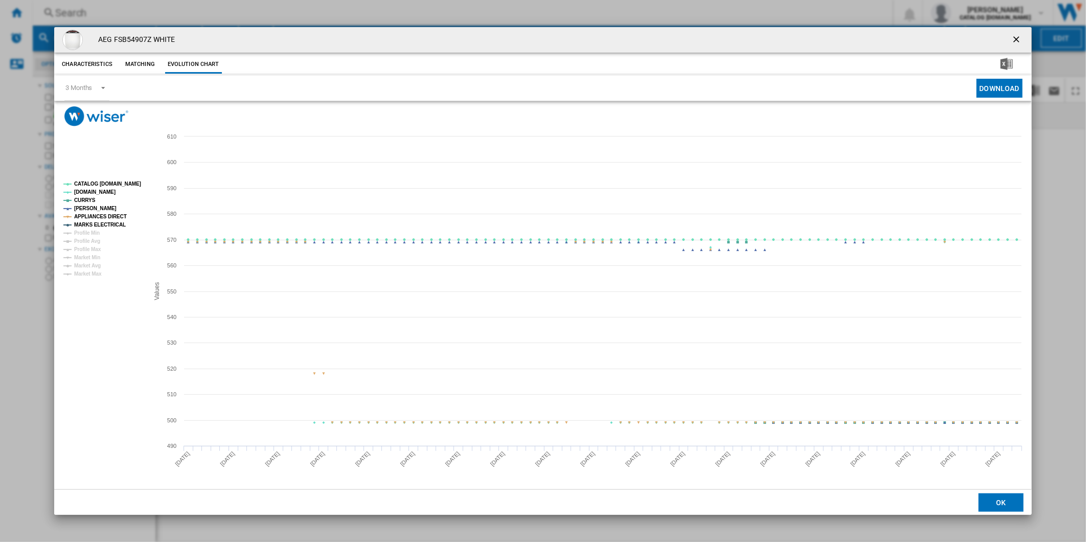
click at [99, 218] on tspan "APPLIANCES DIRECT" at bounding box center [100, 217] width 53 height 6
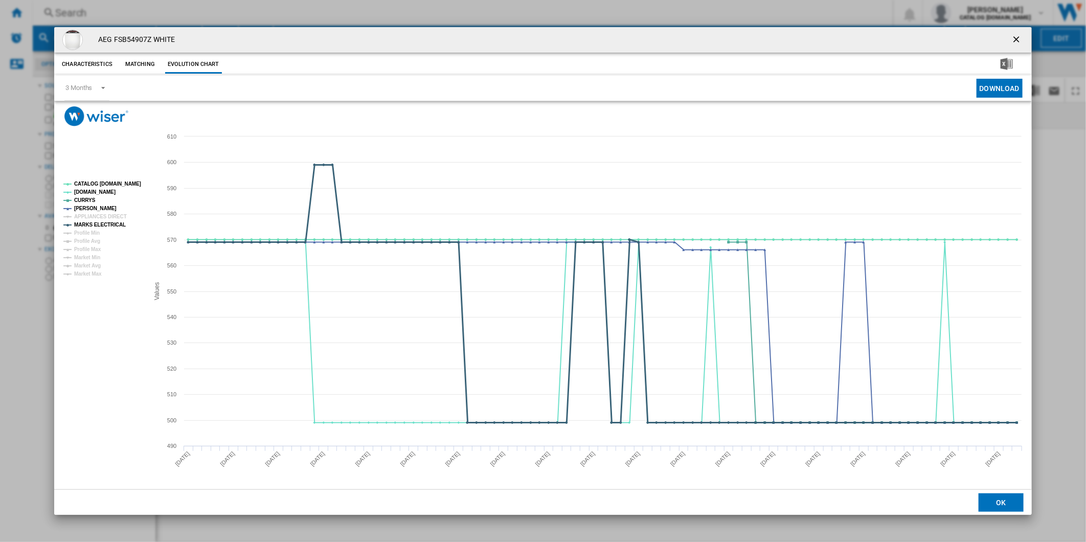
click at [100, 223] on tspan "MARKS ELECTRICAL" at bounding box center [100, 225] width 52 height 6
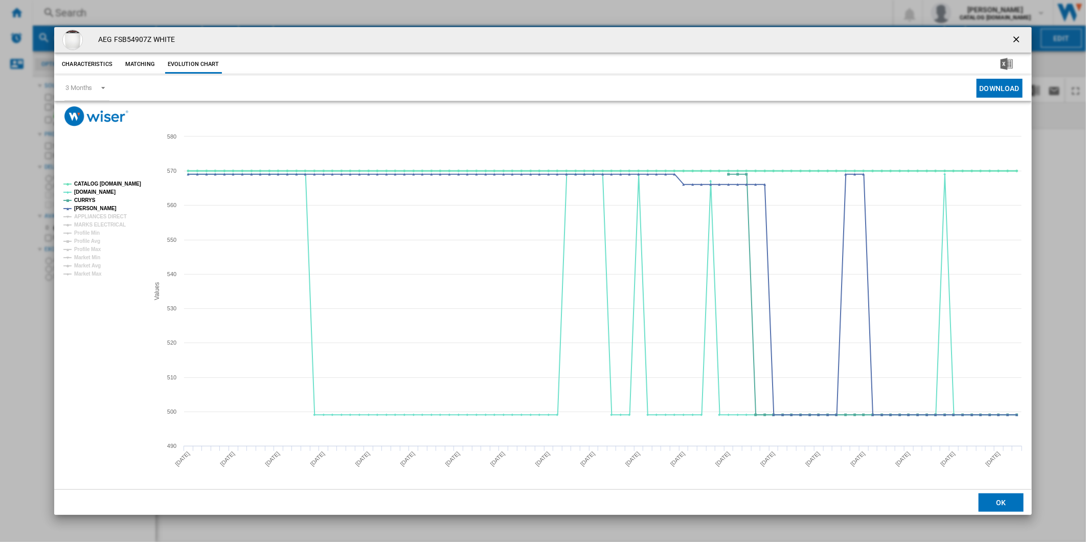
click at [102, 185] on tspan "CATALOG [DOMAIN_NAME]" at bounding box center [107, 184] width 67 height 6
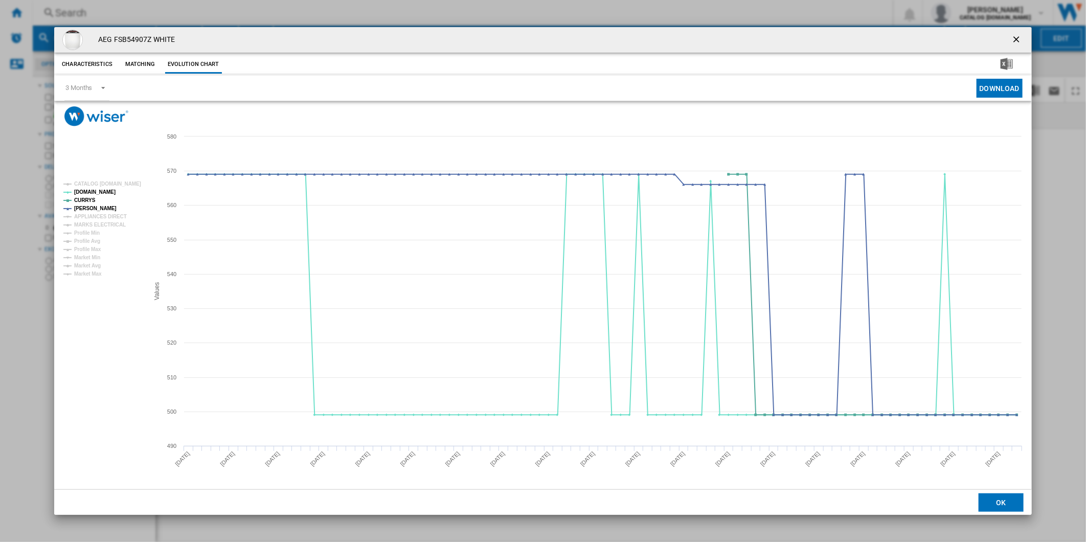
click at [1024, 36] on button "Product popup" at bounding box center [1017, 40] width 20 height 20
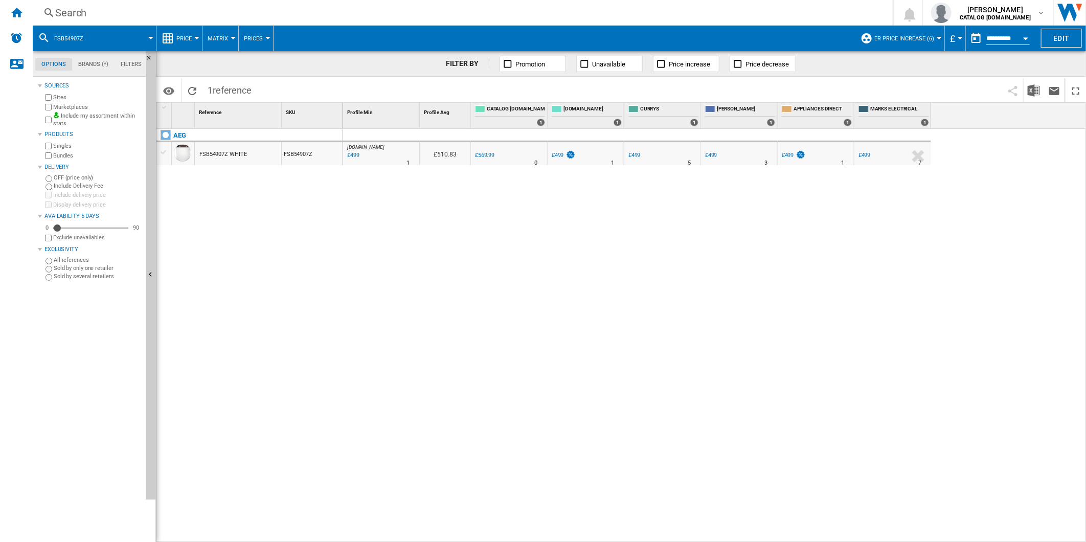
click at [623, 14] on div "Search" at bounding box center [460, 13] width 811 height 14
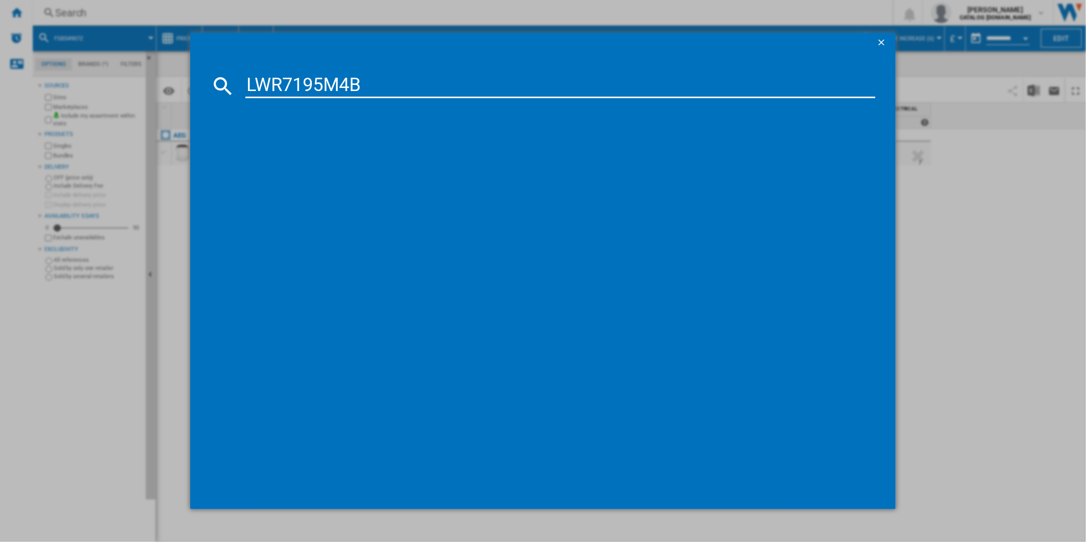
type input "LWR7195M4B"
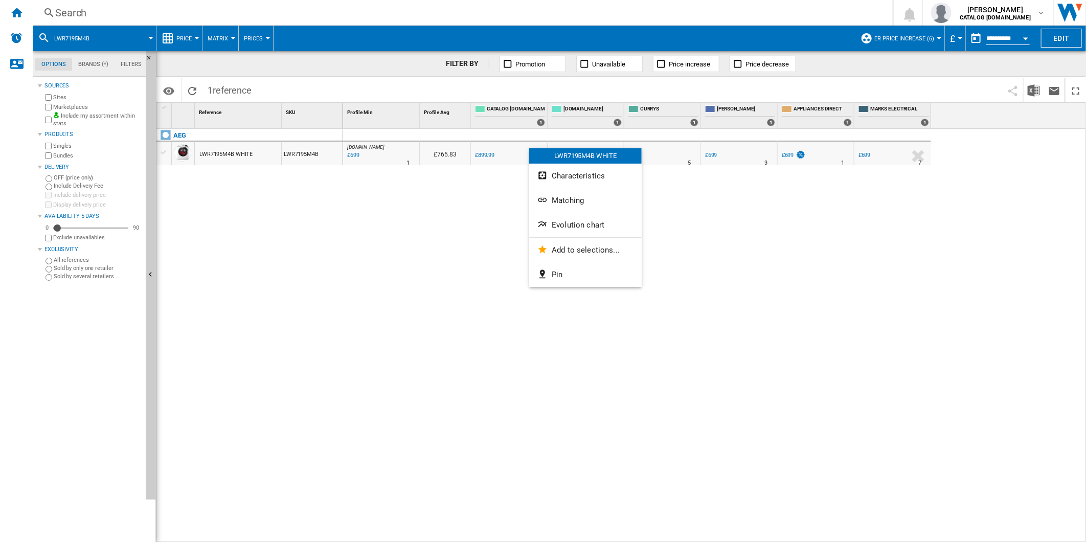
click at [574, 223] on span "Evolution chart" at bounding box center [578, 224] width 53 height 9
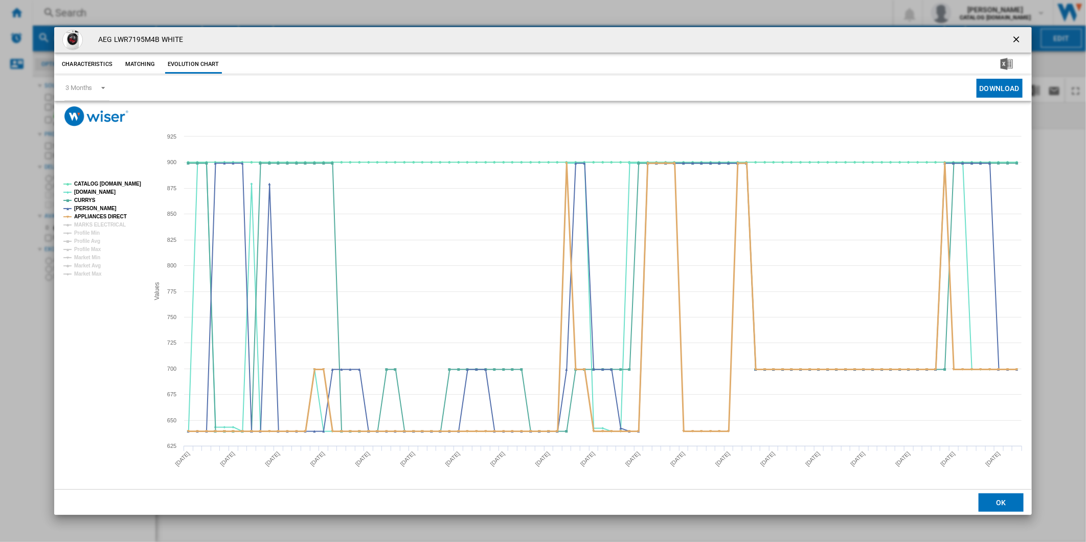
click at [89, 218] on tspan "APPLIANCES DIRECT" at bounding box center [100, 217] width 53 height 6
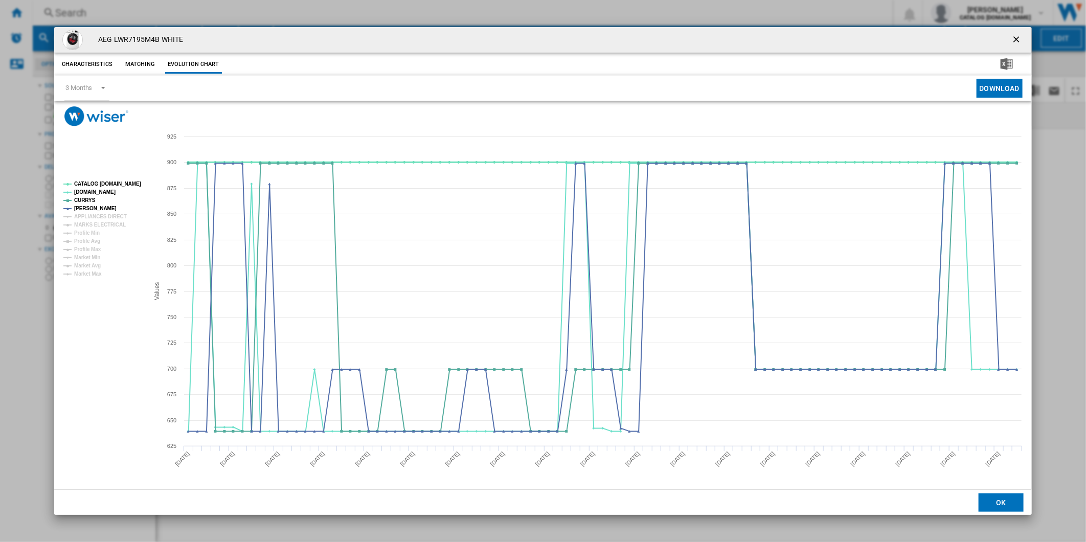
click at [106, 181] on tspan "CATALOG [DOMAIN_NAME]" at bounding box center [107, 184] width 67 height 6
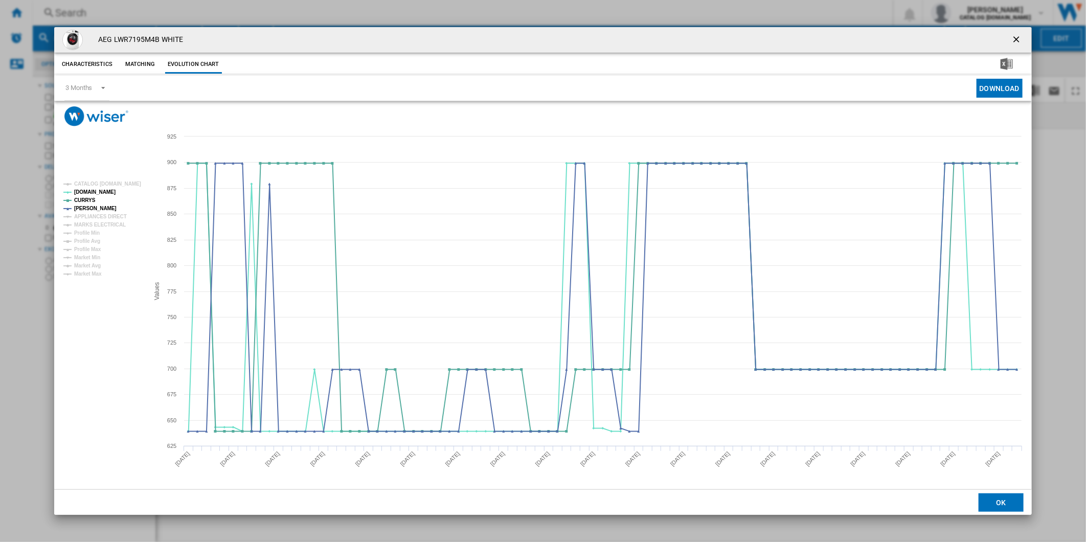
click at [1022, 39] on ng-md-icon "getI18NText('BUTTONS.CLOSE_DIALOG')" at bounding box center [1017, 40] width 12 height 12
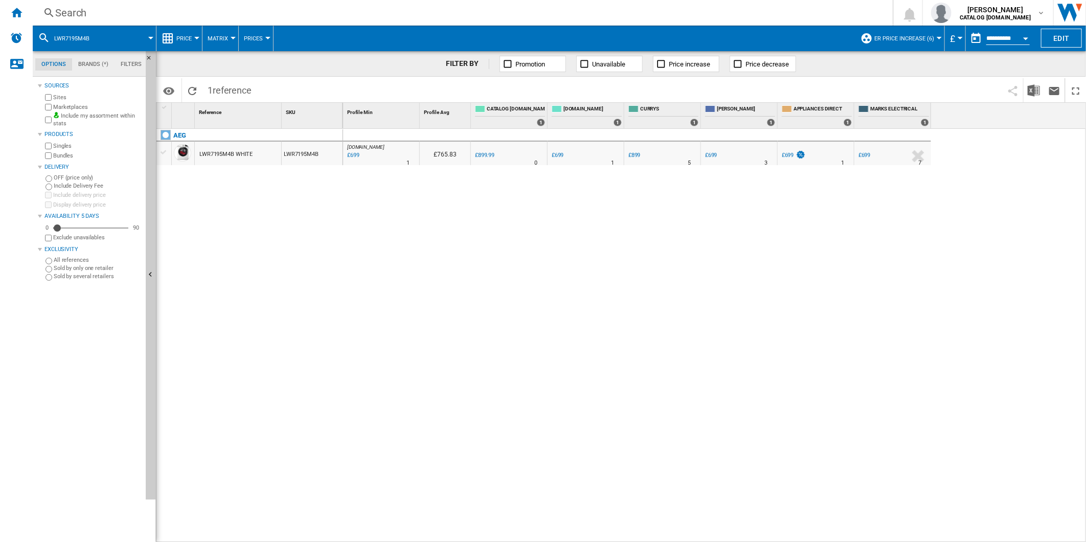
click at [554, 14] on div "Search" at bounding box center [460, 13] width 811 height 14
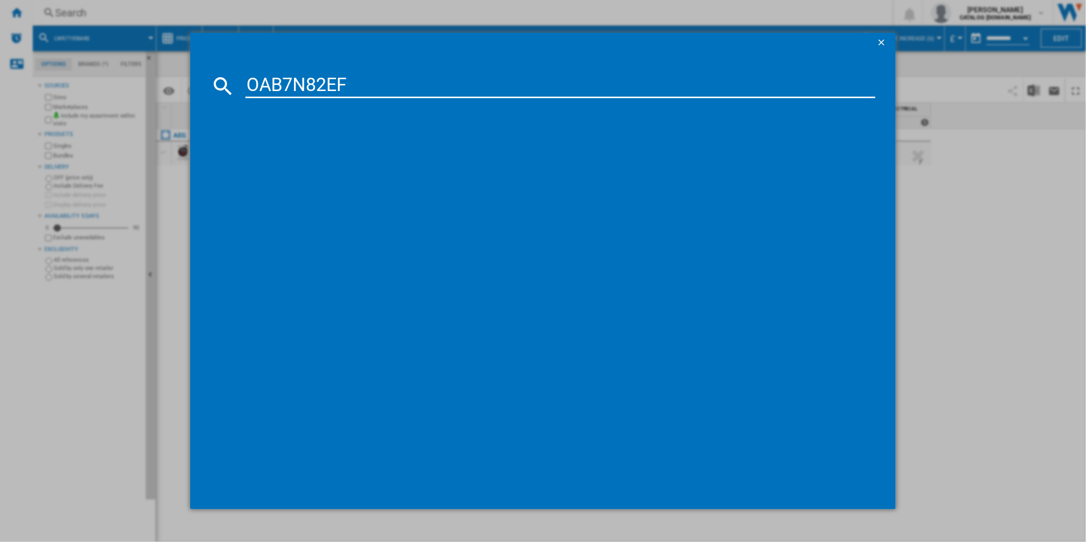
type input "OAB7N82EF"
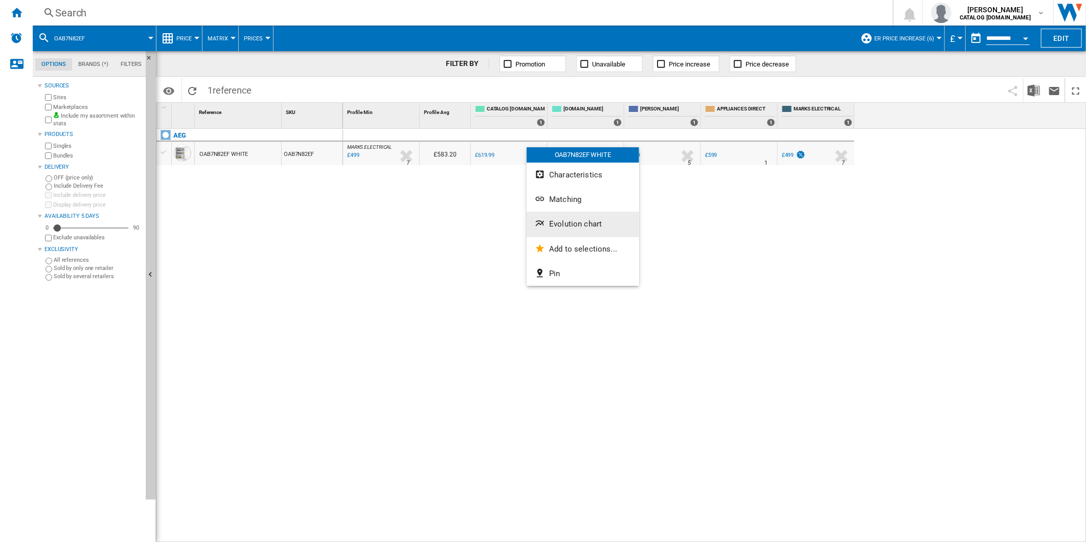
click at [569, 218] on button "Evolution chart" at bounding box center [582, 224] width 112 height 25
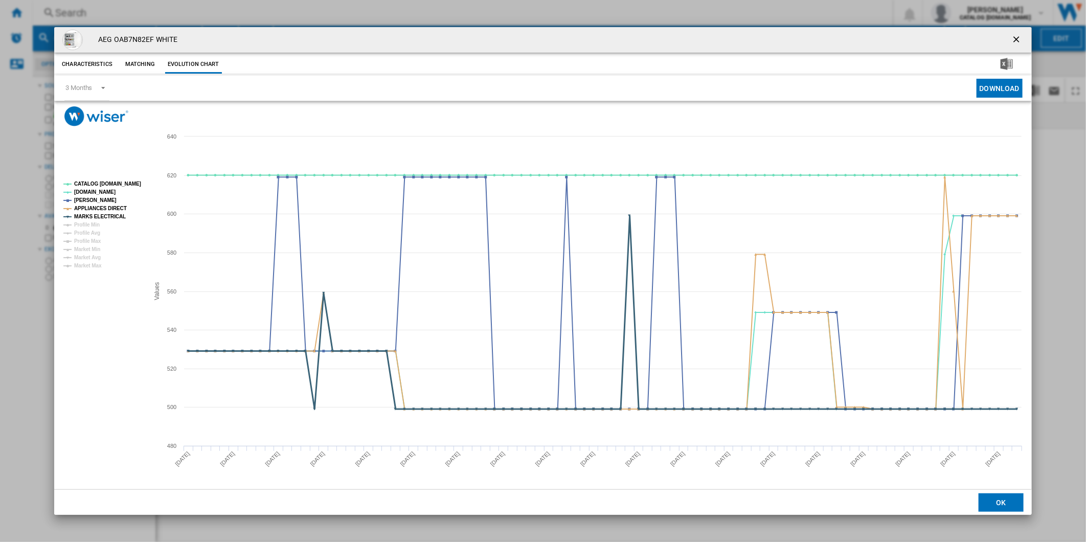
click at [100, 218] on tspan "MARKS ELECTRICAL" at bounding box center [100, 217] width 52 height 6
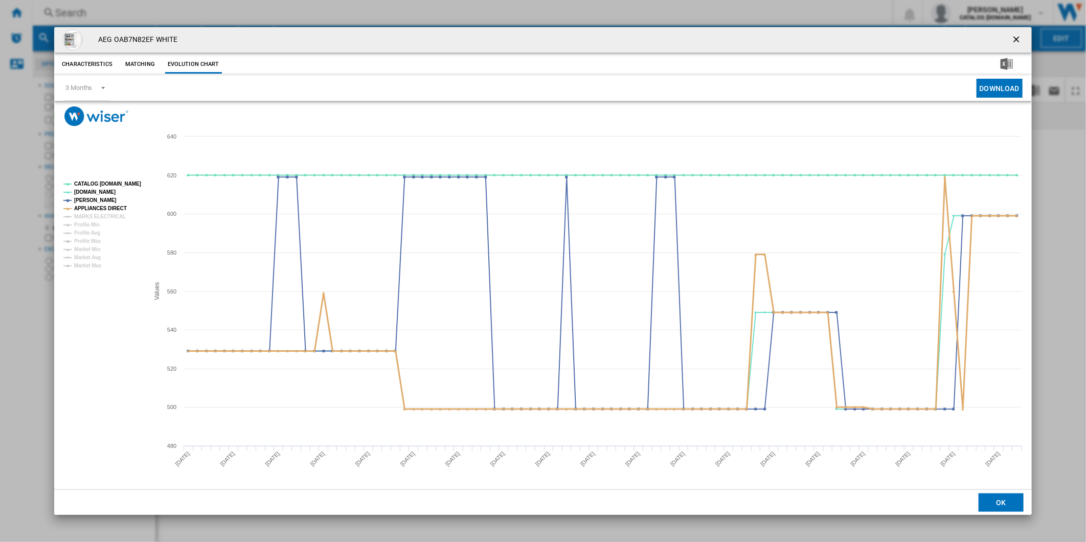
click at [98, 207] on tspan "APPLIANCES DIRECT" at bounding box center [100, 208] width 53 height 6
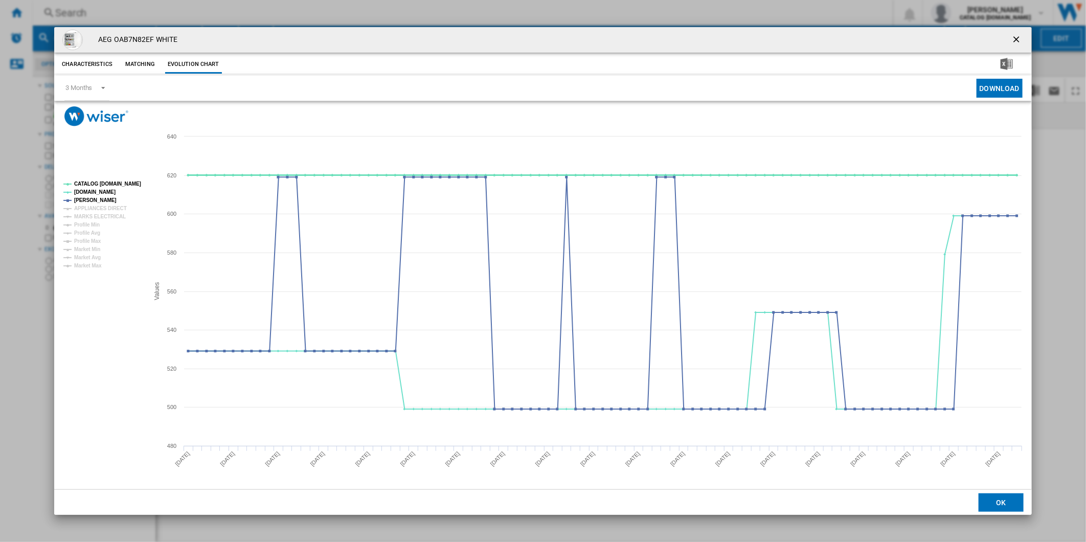
click at [101, 185] on tspan "CATALOG [DOMAIN_NAME]" at bounding box center [107, 184] width 67 height 6
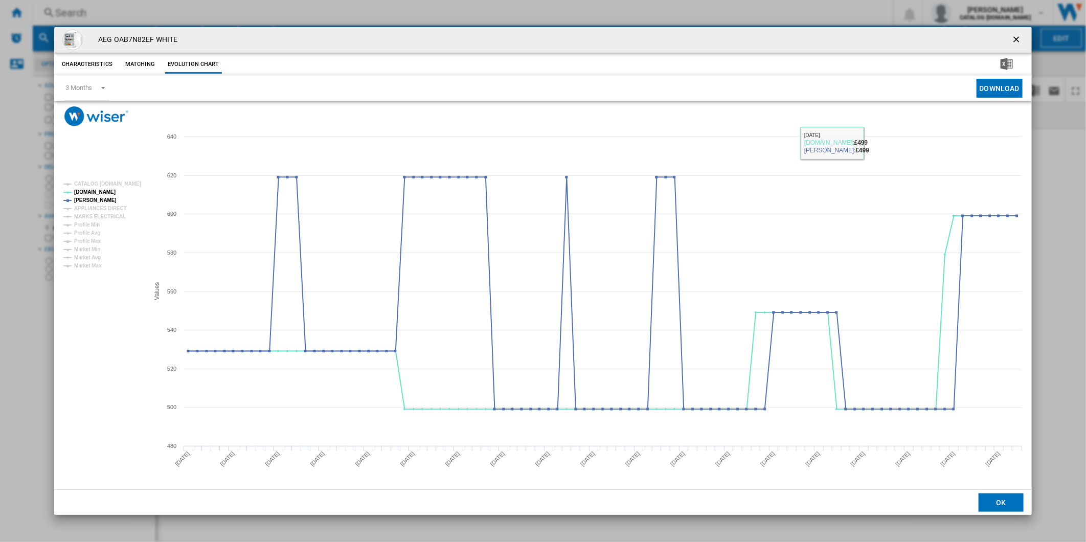
click at [1020, 37] on ng-md-icon "getI18NText('BUTTONS.CLOSE_DIALOG')" at bounding box center [1017, 40] width 12 height 12
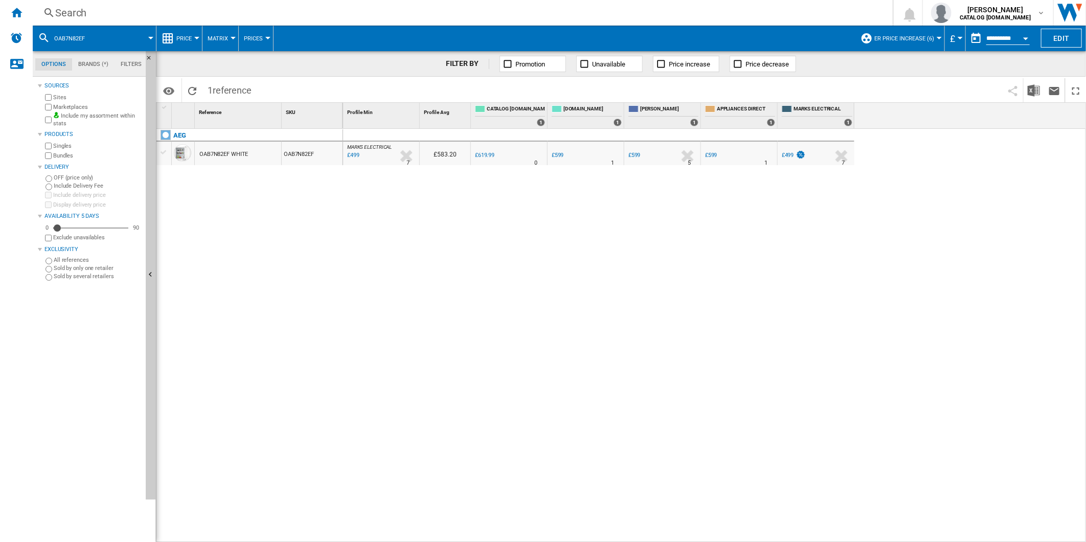
click at [532, 8] on div "Search" at bounding box center [460, 13] width 811 height 14
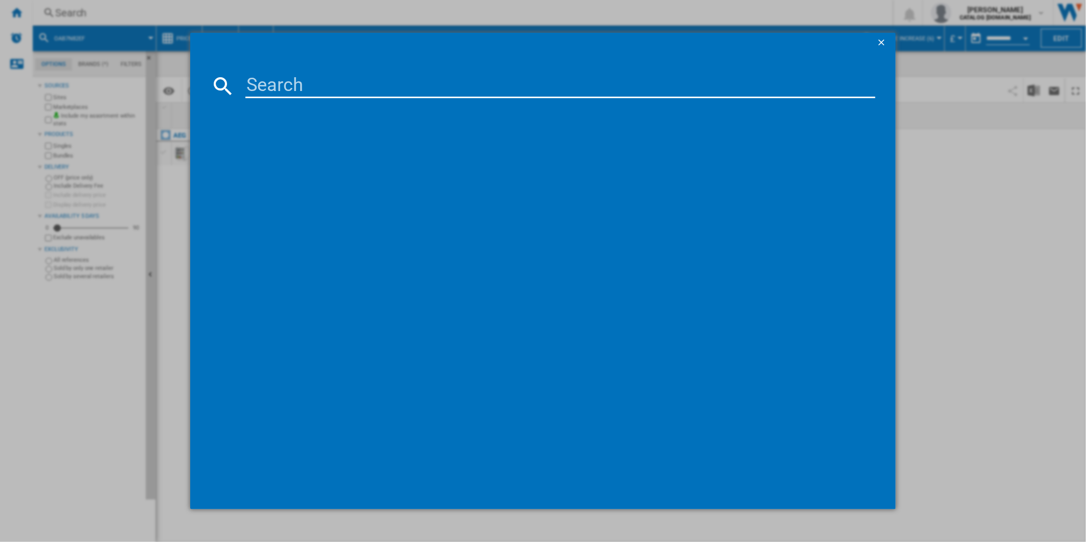
type input "OAG6N281EW"
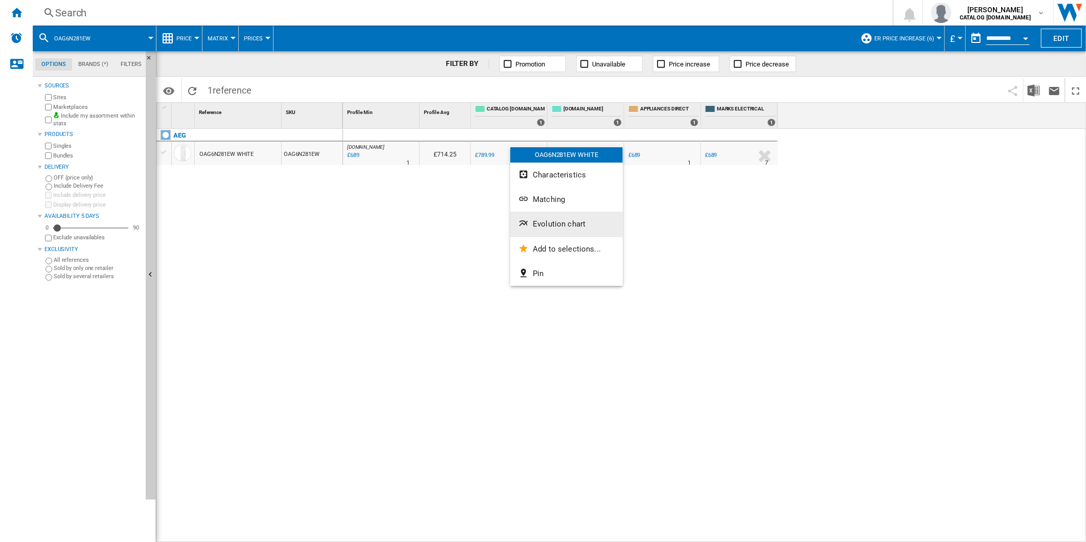
click at [575, 228] on button "Evolution chart" at bounding box center [566, 224] width 112 height 25
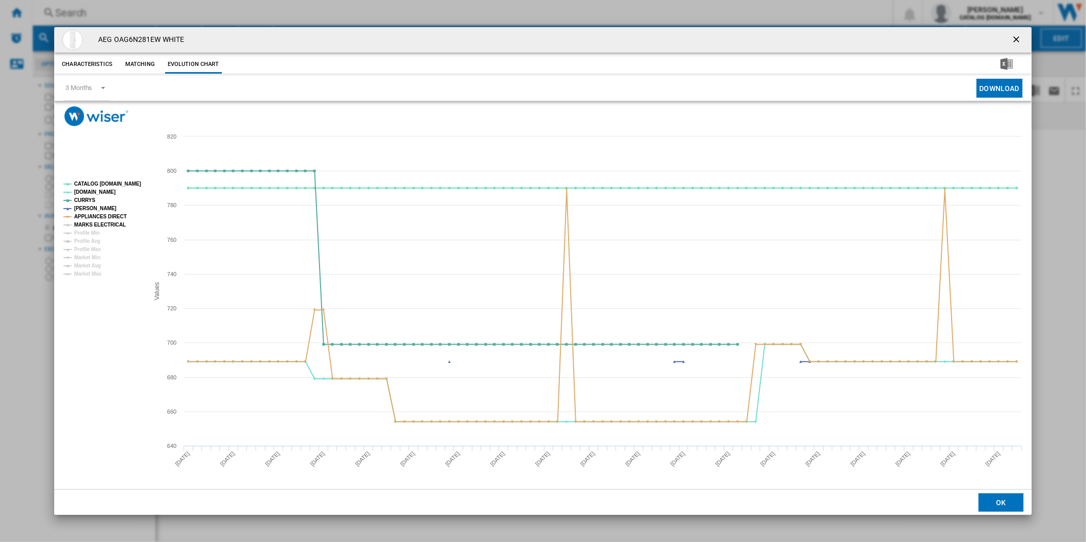
click at [105, 219] on tspan "APPLIANCES DIRECT" at bounding box center [100, 217] width 53 height 6
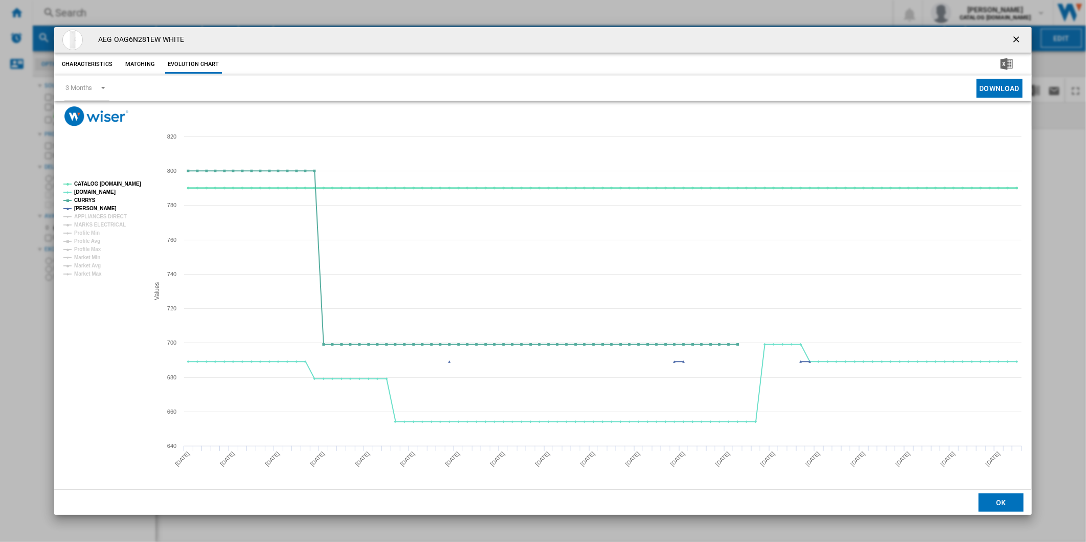
click at [104, 186] on tspan "CATALOG [DOMAIN_NAME]" at bounding box center [107, 184] width 67 height 6
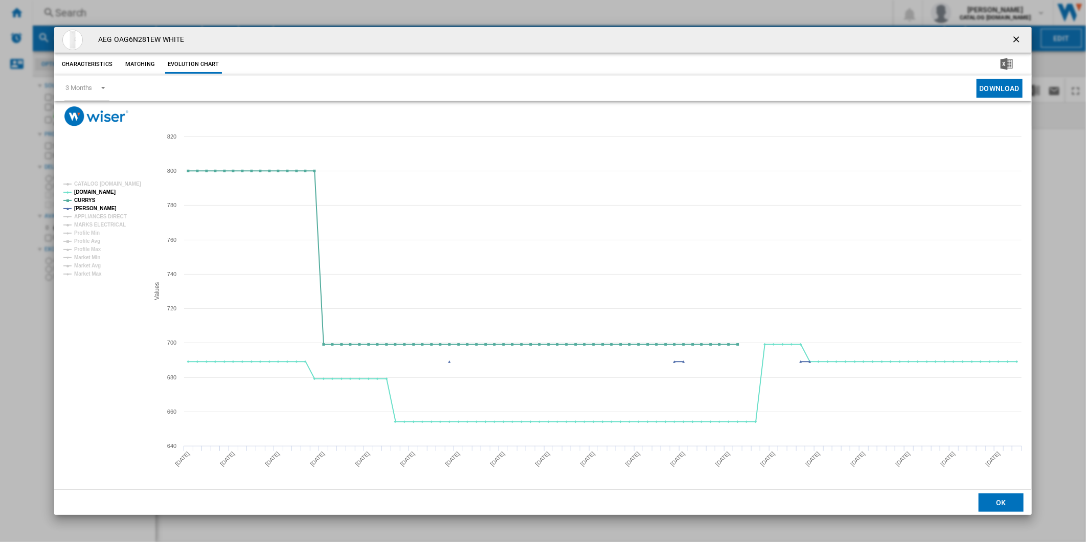
click at [1024, 39] on button "Product popup" at bounding box center [1017, 40] width 20 height 20
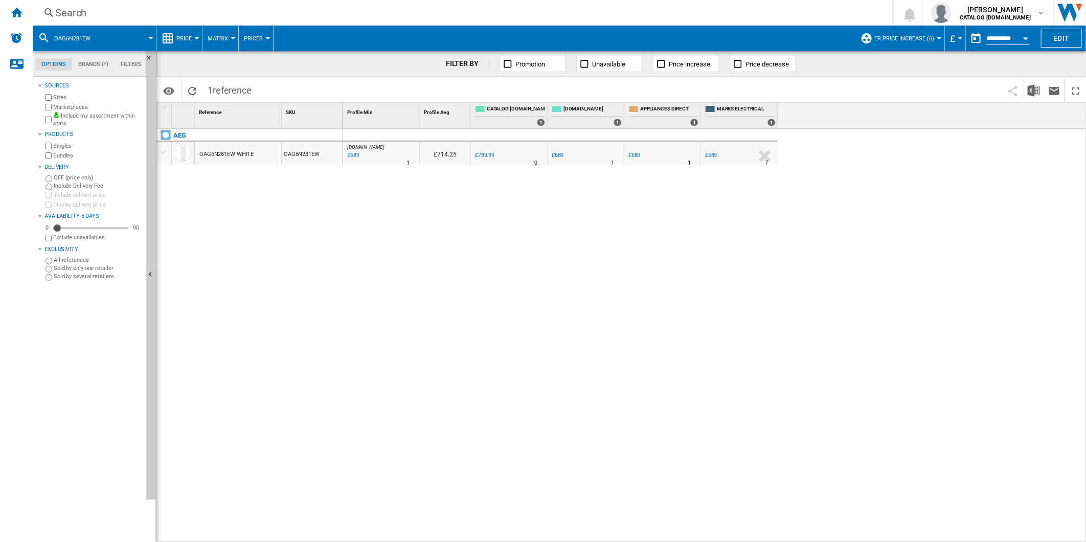
click at [657, 18] on div "Search" at bounding box center [460, 13] width 811 height 14
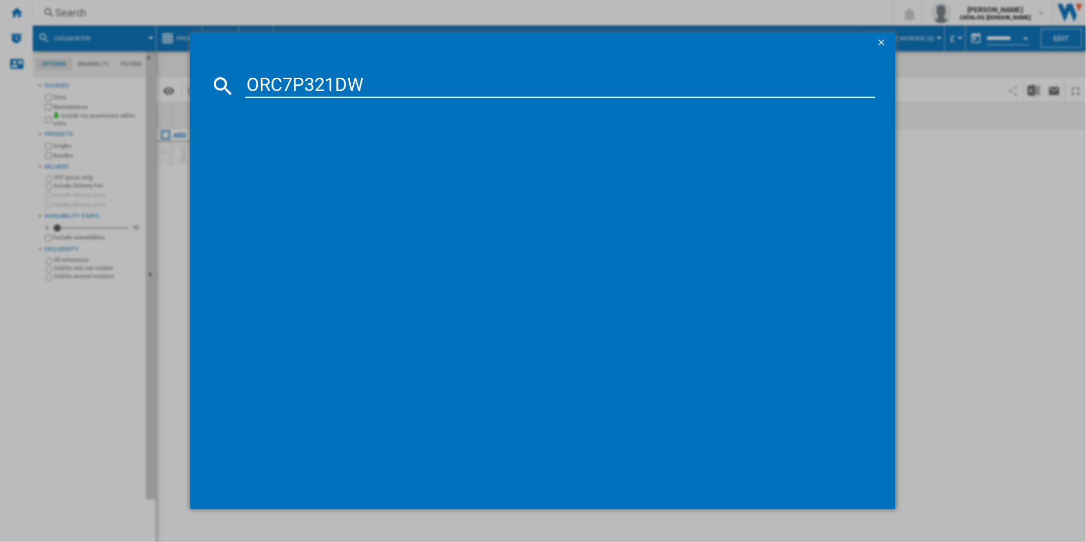
type input "ORC7P321DW"
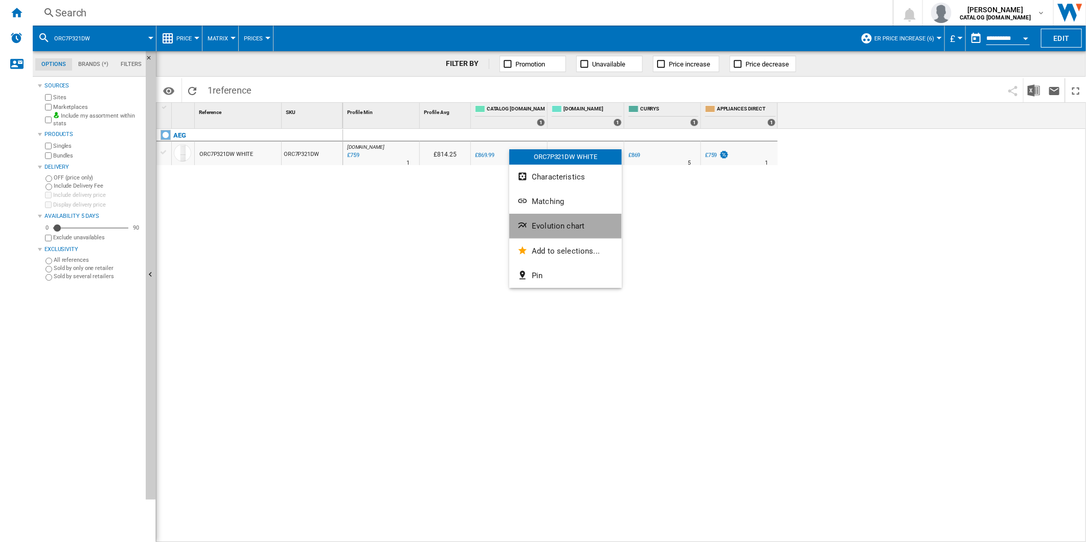
click at [569, 221] on span "Evolution chart" at bounding box center [558, 225] width 53 height 9
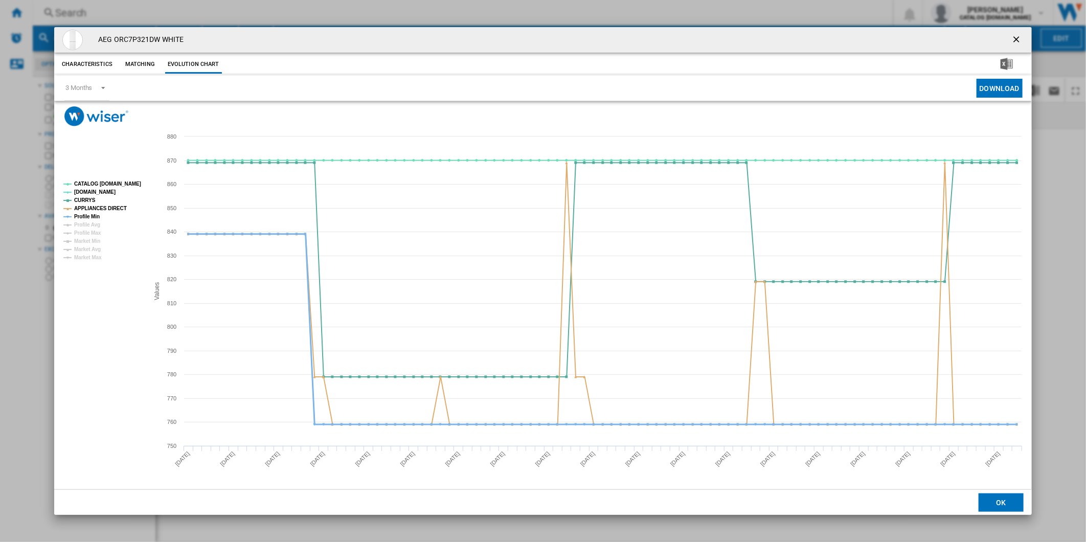
click at [95, 216] on tspan "Profile Min" at bounding box center [87, 217] width 26 height 6
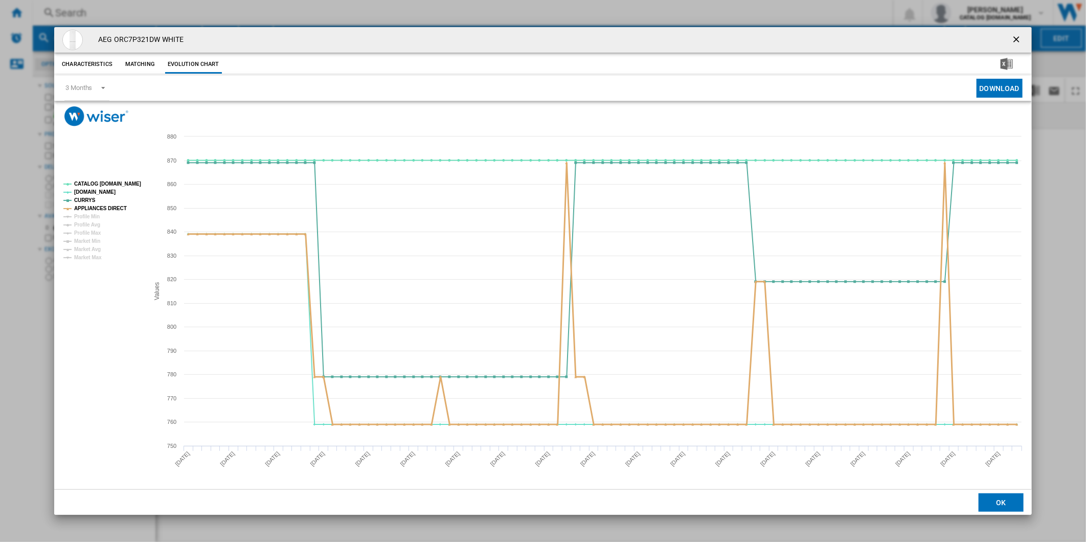
click at [95, 208] on tspan "APPLIANCES DIRECT" at bounding box center [100, 208] width 53 height 6
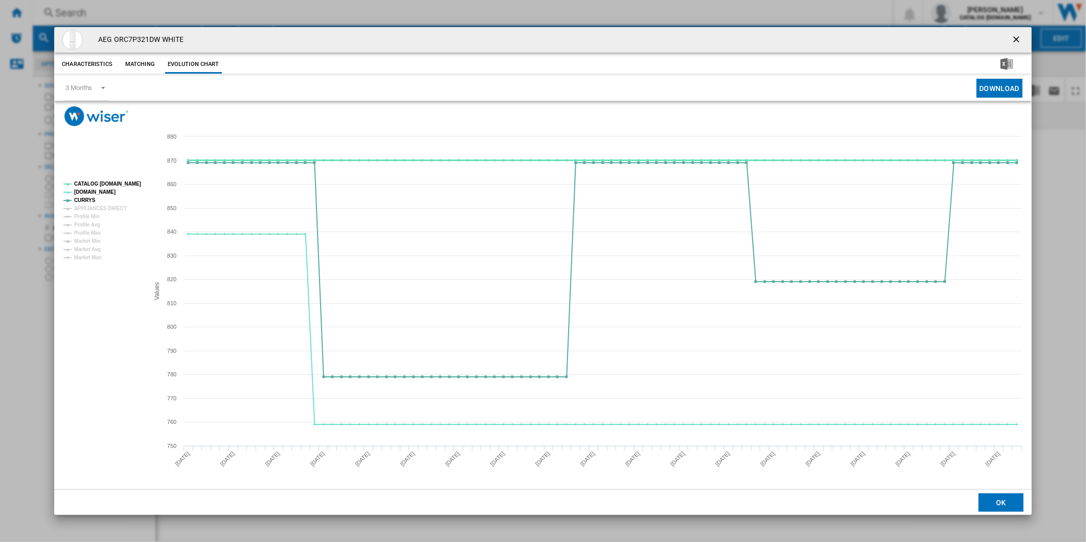
click at [103, 184] on tspan "CATALOG [DOMAIN_NAME]" at bounding box center [107, 184] width 67 height 6
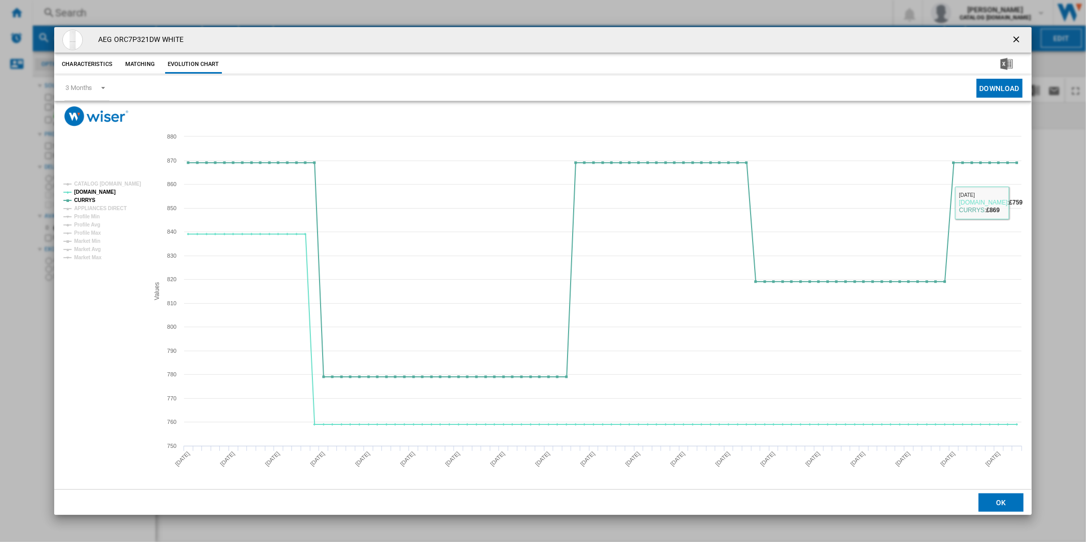
click at [1018, 32] on button "Product popup" at bounding box center [1017, 40] width 20 height 20
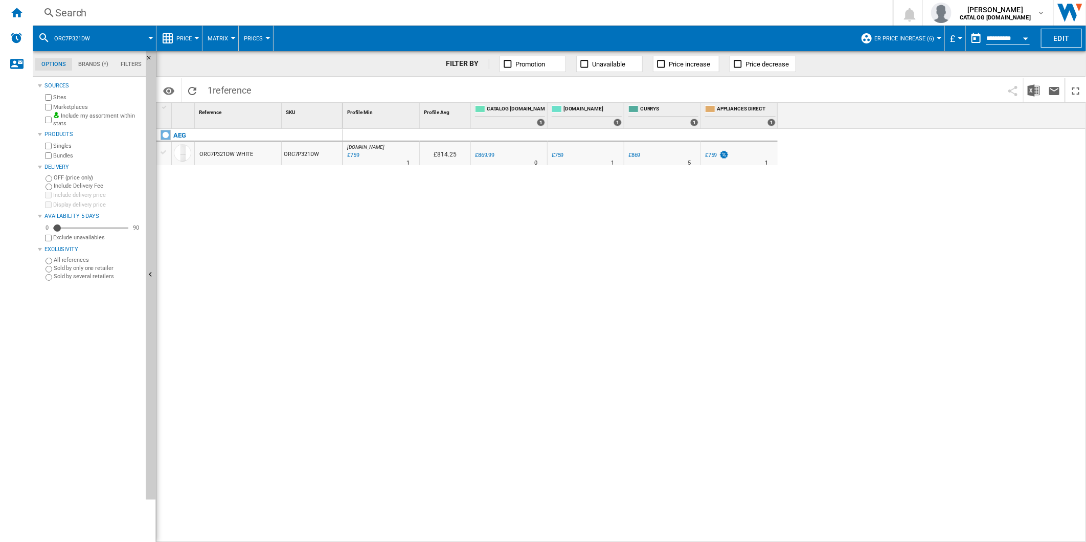
click at [522, 11] on div "Search" at bounding box center [460, 13] width 811 height 14
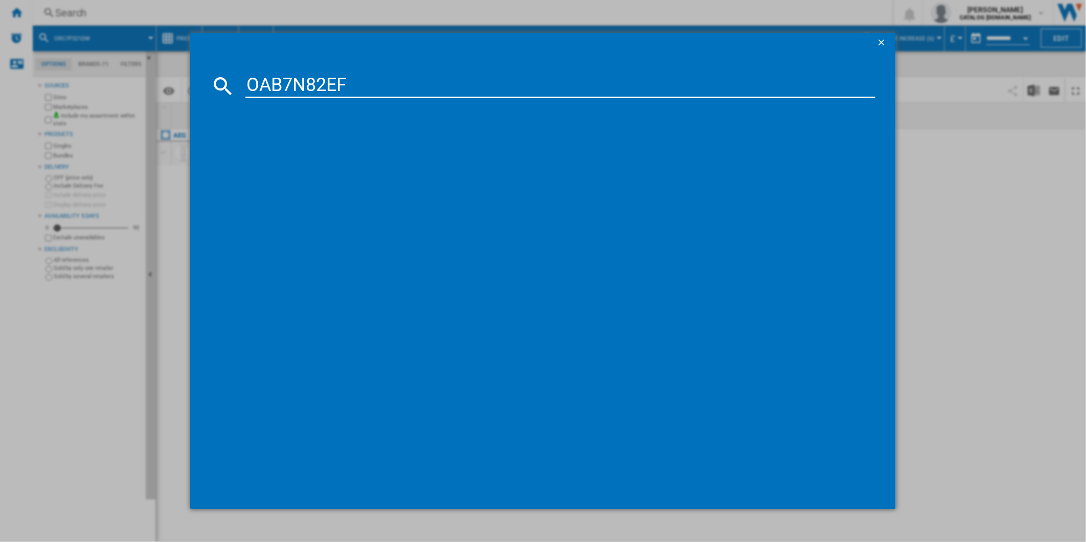
type input "OAB7N82EF"
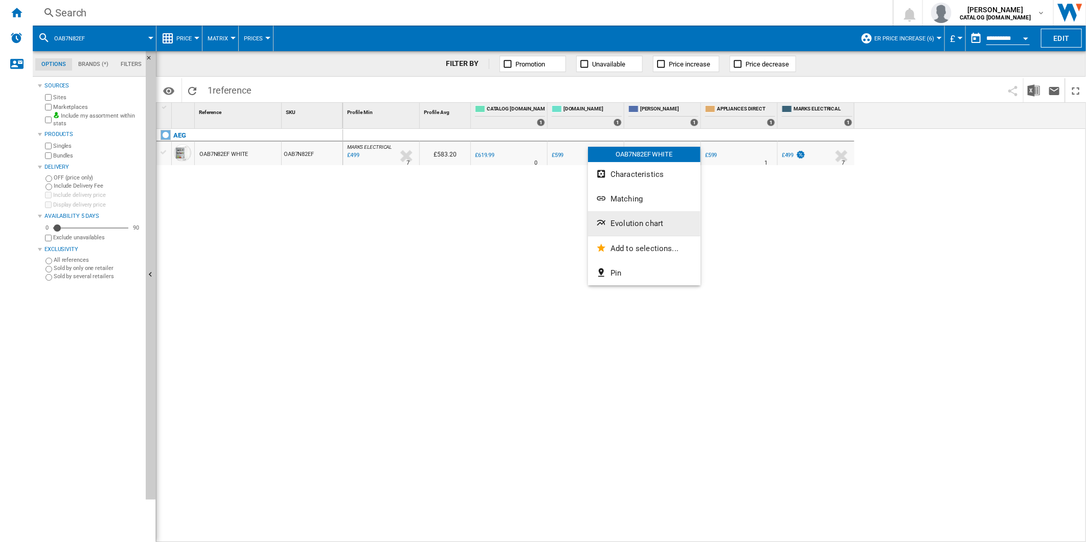
click at [625, 219] on span "Evolution chart" at bounding box center [636, 223] width 53 height 9
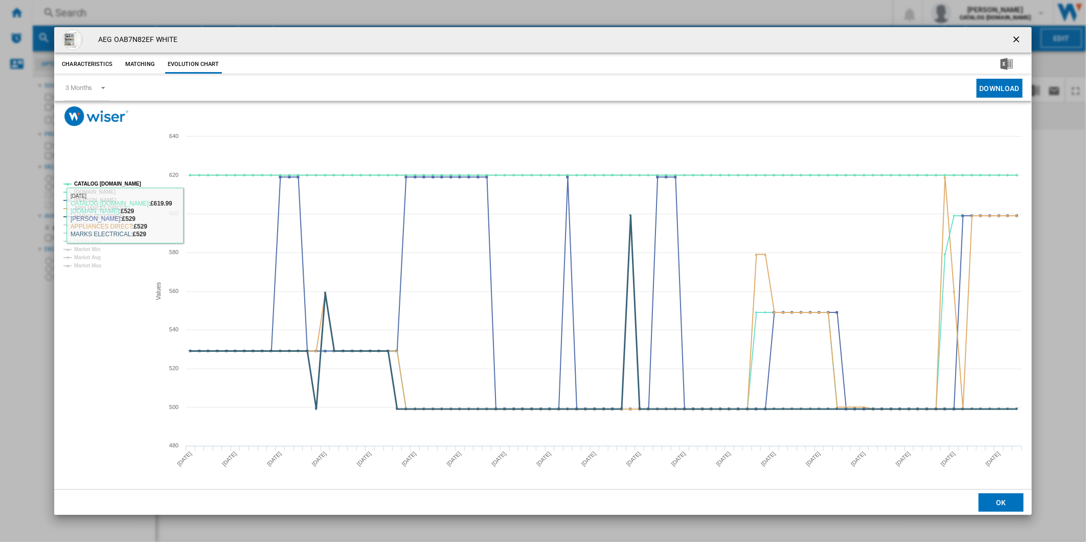
click at [105, 214] on tspan "MARKS ELECTRICAL" at bounding box center [100, 217] width 52 height 6
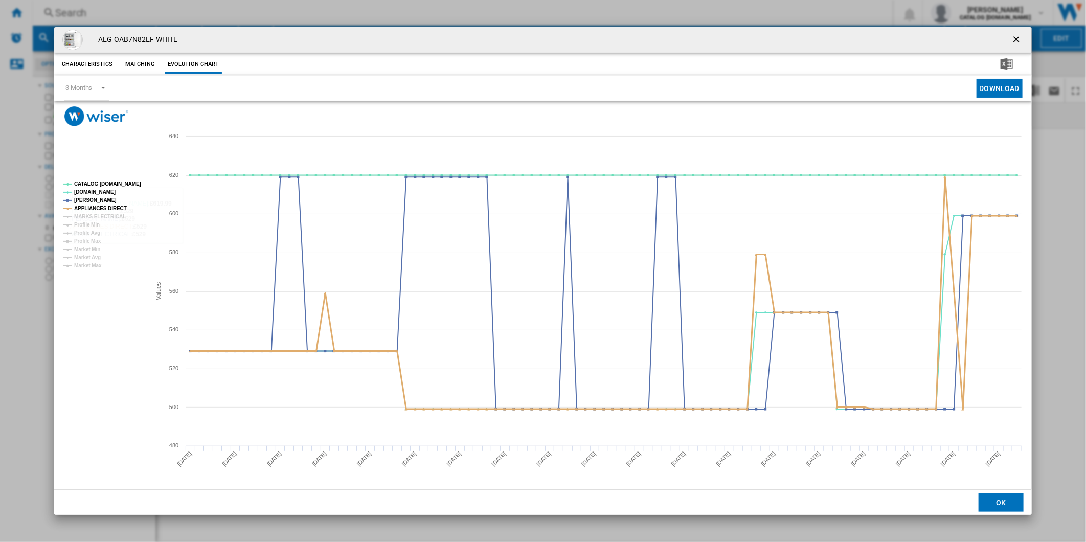
click at [100, 205] on tspan "APPLIANCES DIRECT" at bounding box center [100, 208] width 53 height 6
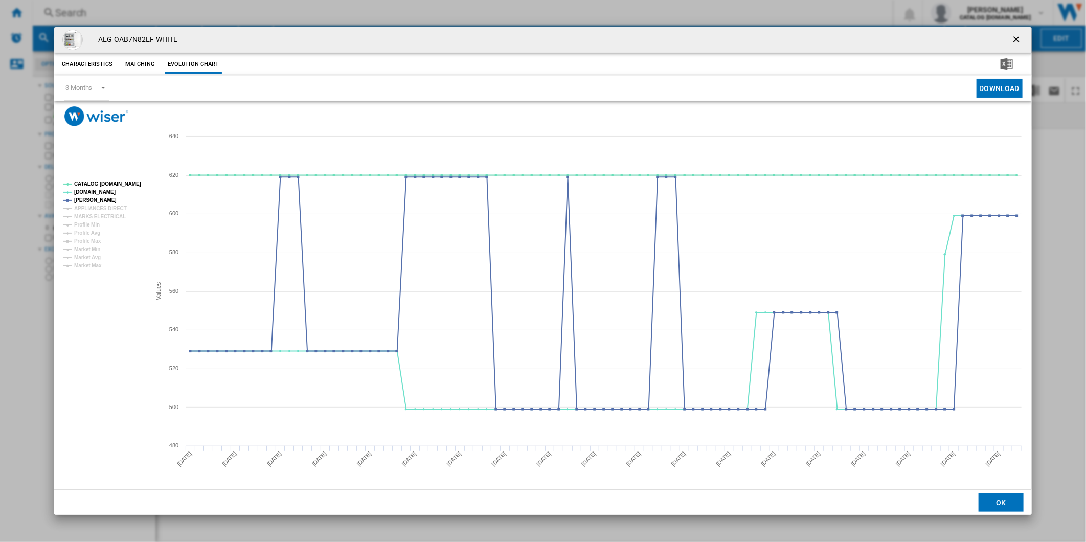
click at [109, 186] on tspan "CATALOG [DOMAIN_NAME]" at bounding box center [107, 184] width 67 height 6
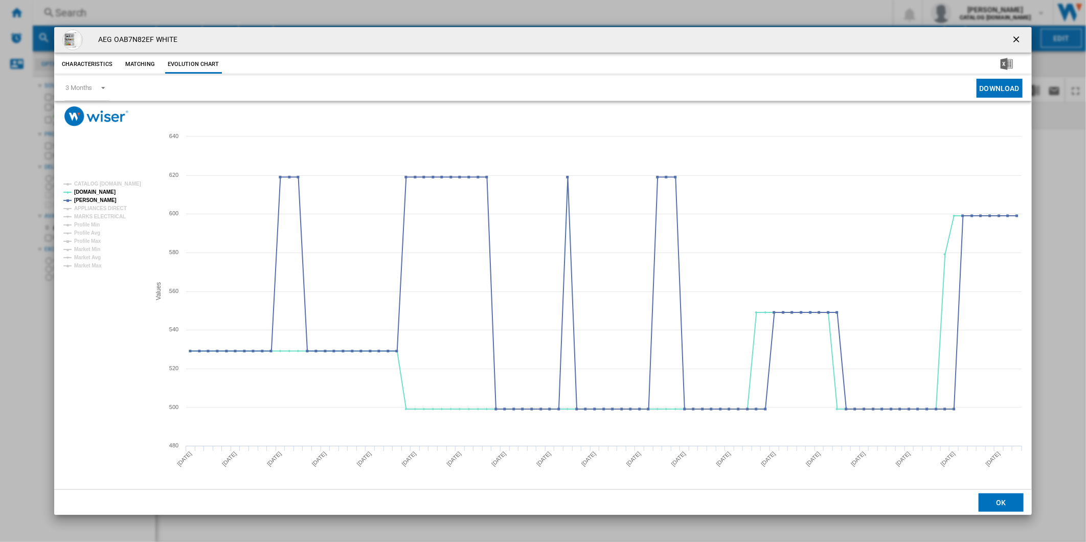
click at [1019, 36] on ng-md-icon "getI18NText('BUTTONS.CLOSE_DIALOG')" at bounding box center [1017, 40] width 12 height 12
